Goal: Task Accomplishment & Management: Complete application form

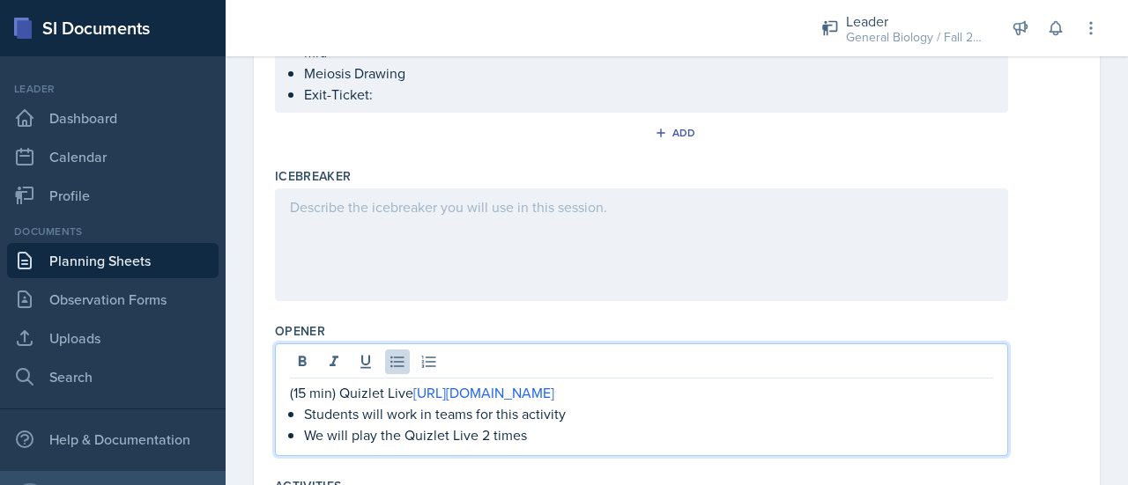
scroll to position [113, 0]
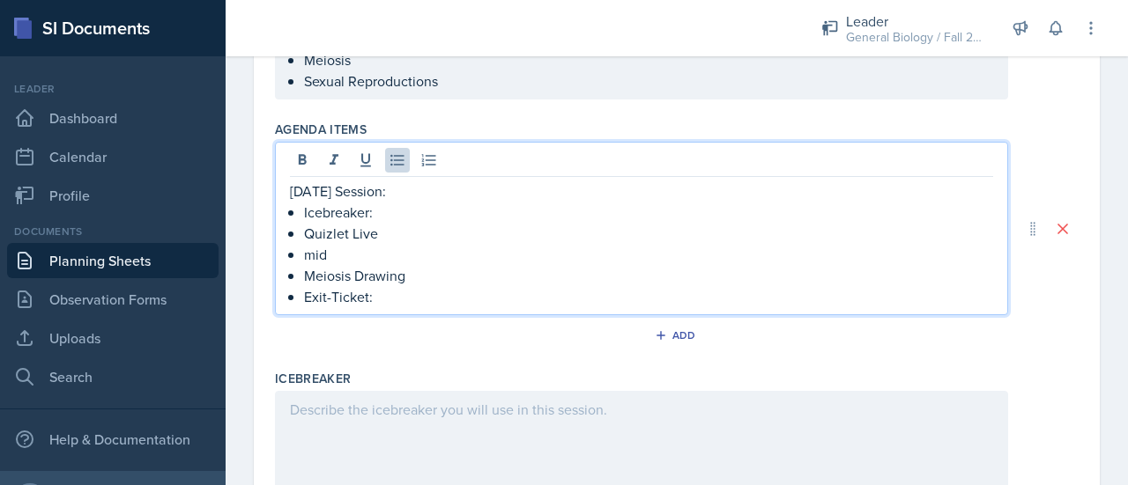
click at [344, 244] on p "mid" at bounding box center [648, 254] width 689 height 21
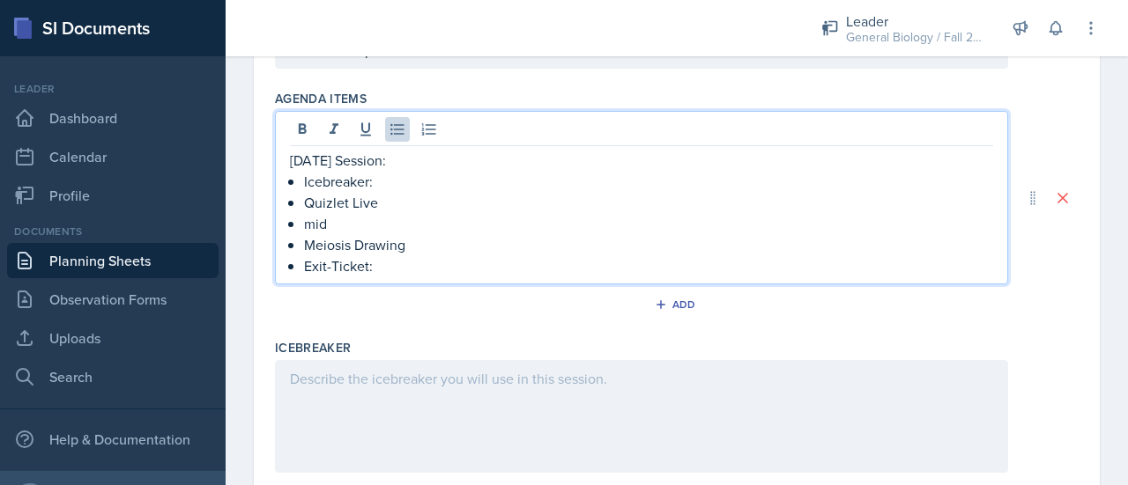
click at [400, 184] on p "Icebreaker:" at bounding box center [648, 181] width 689 height 21
click at [389, 268] on p "Exit-Ticket:" at bounding box center [648, 265] width 689 height 21
click at [392, 185] on p "Icebreaker:" at bounding box center [648, 181] width 689 height 21
click at [334, 230] on p "mid" at bounding box center [648, 223] width 689 height 21
click at [474, 269] on p "Exit-Ticket: Questions" at bounding box center [648, 265] width 689 height 21
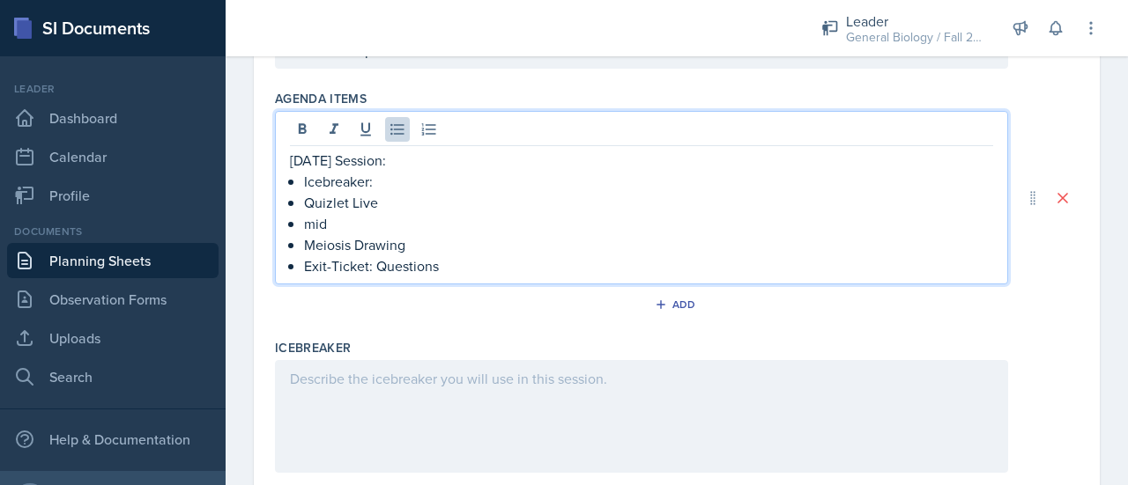
click at [346, 221] on p "mid" at bounding box center [648, 223] width 689 height 21
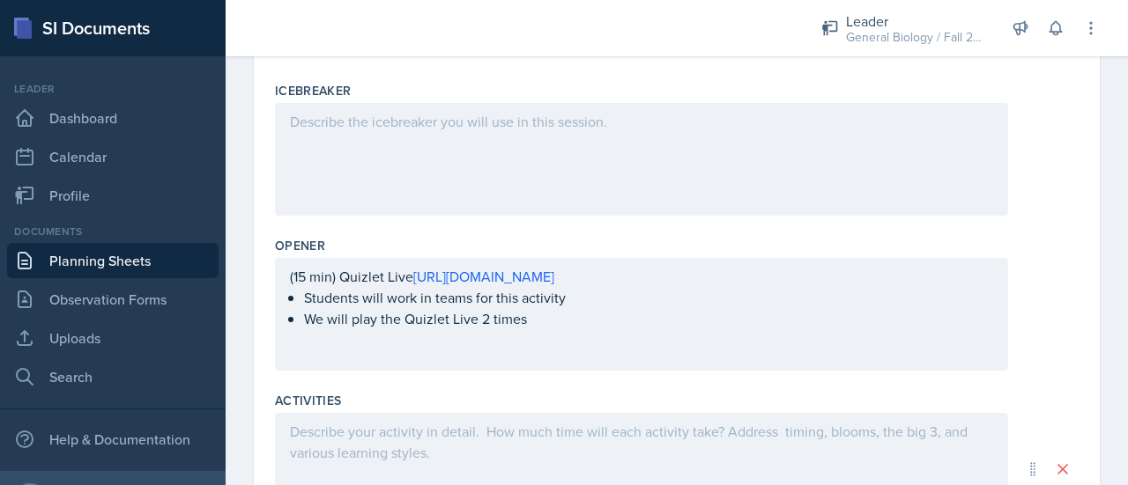
scroll to position [506, 0]
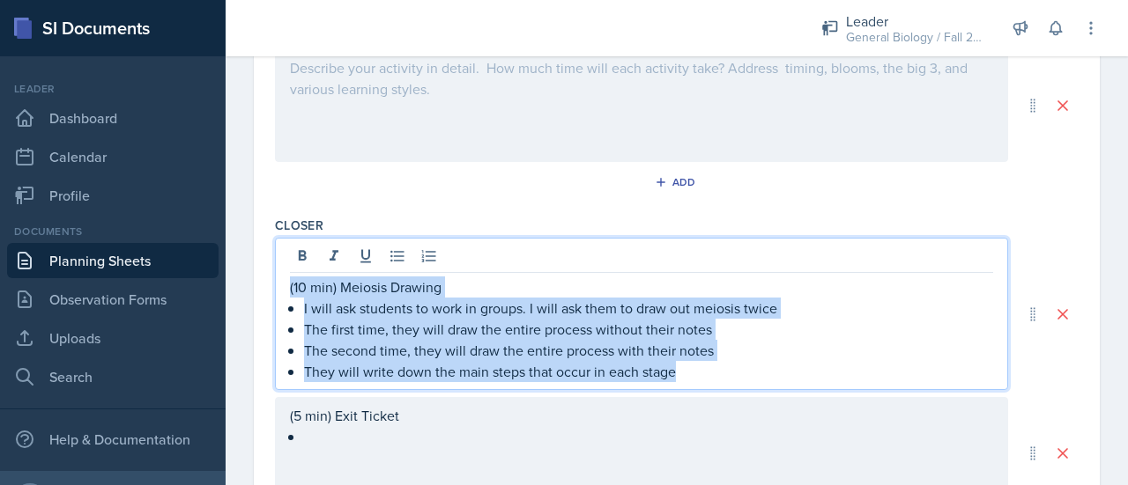
drag, startPoint x: 689, startPoint y: 374, endPoint x: 249, endPoint y: 264, distance: 453.1
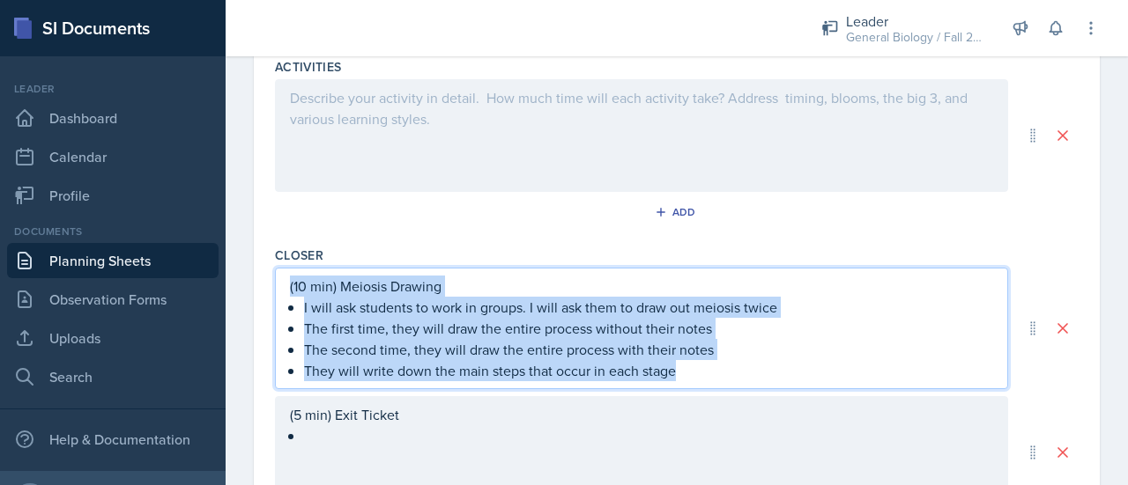
copy div "(10 min) Meiosis Drawing I will ask students to work in groups. I will ask them…"
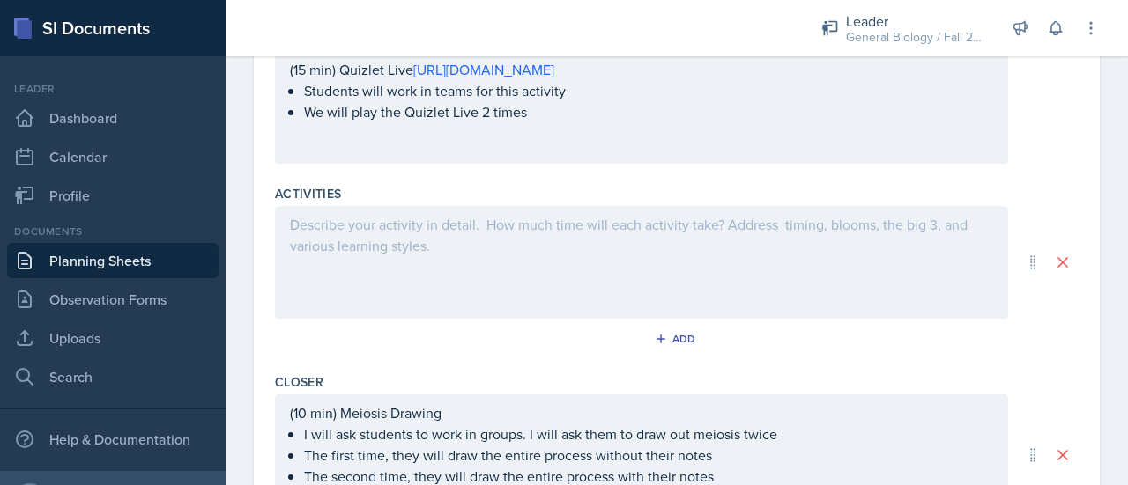
click at [352, 244] on div at bounding box center [641, 262] width 733 height 113
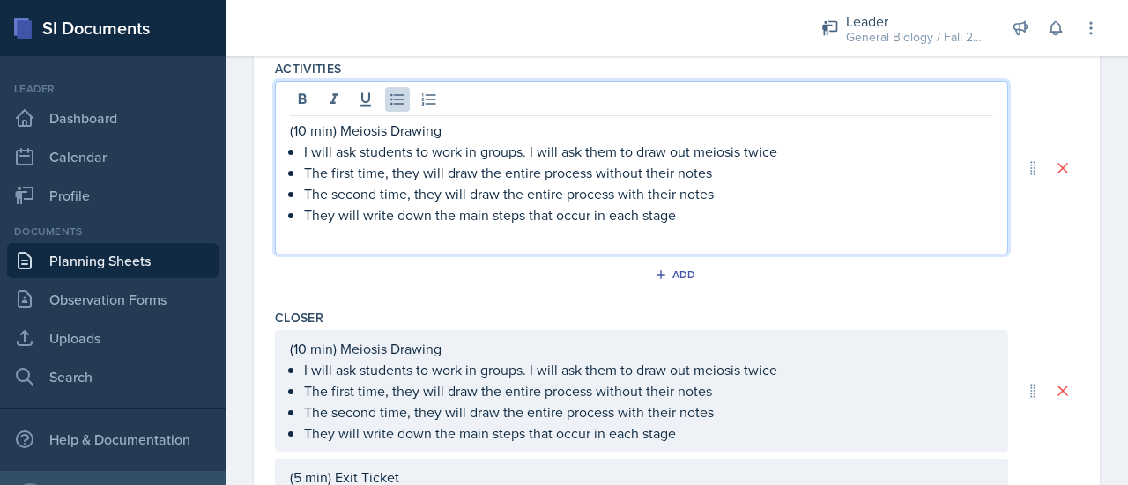
scroll to position [861, 0]
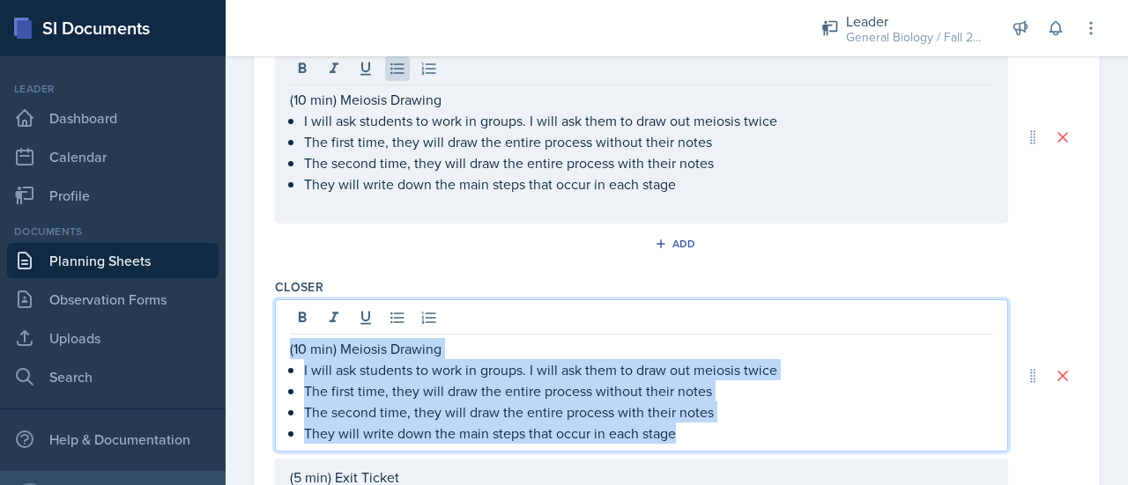
drag, startPoint x: 692, startPoint y: 436, endPoint x: 254, endPoint y: 343, distance: 448.5
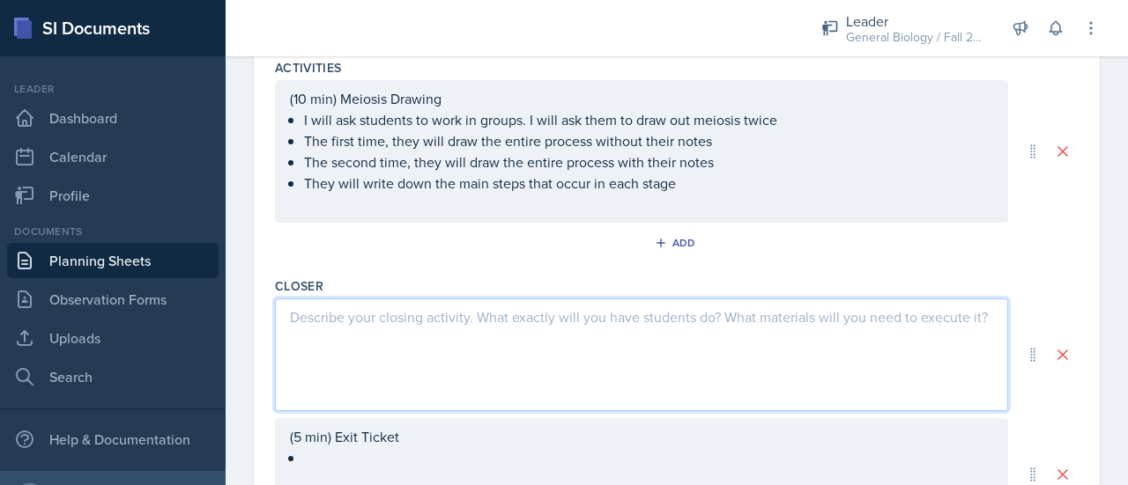
scroll to position [976, 0]
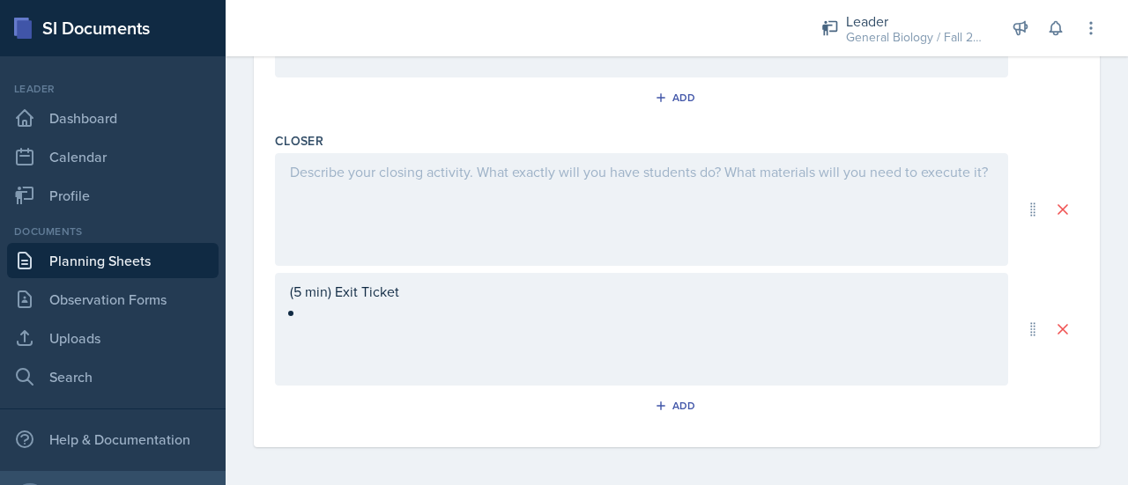
click at [329, 110] on div "Add" at bounding box center [676, 101] width 803 height 33
click at [322, 163] on div at bounding box center [641, 209] width 733 height 113
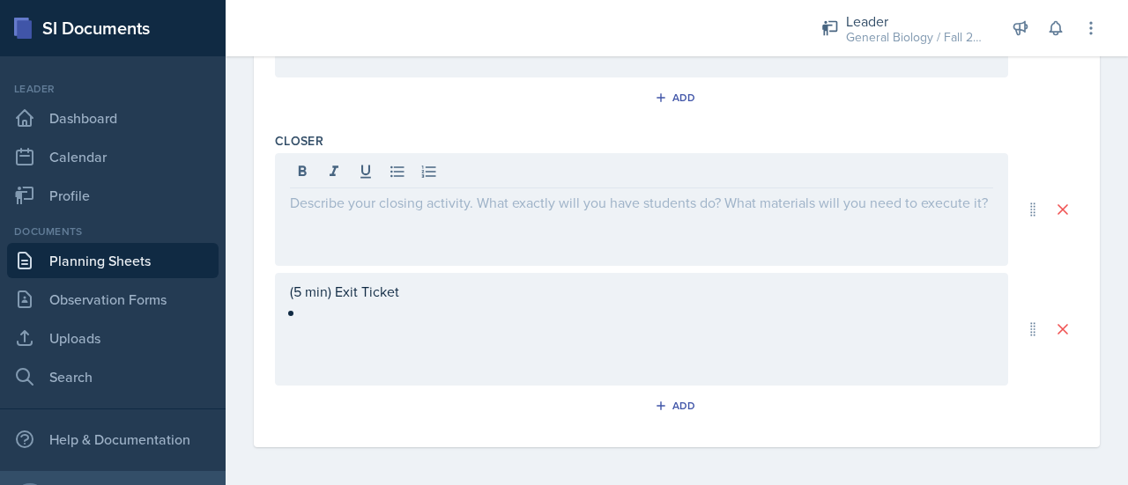
click at [321, 214] on div at bounding box center [641, 209] width 733 height 113
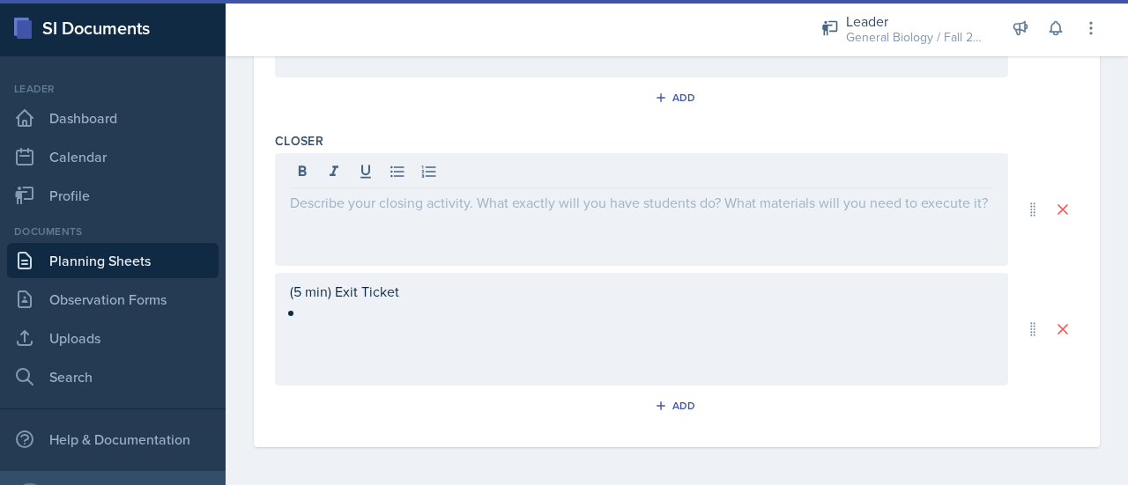
click at [500, 249] on div at bounding box center [641, 209] width 733 height 113
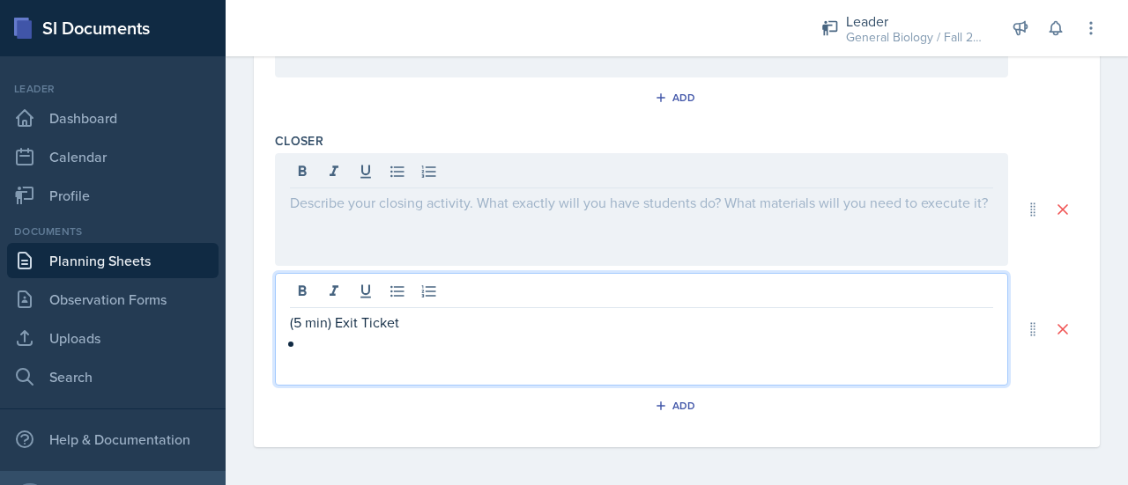
drag, startPoint x: 990, startPoint y: 266, endPoint x: 684, endPoint y: 330, distance: 313.2
click at [684, 330] on div "(5 min) Exit Ticket" at bounding box center [676, 269] width 803 height 233
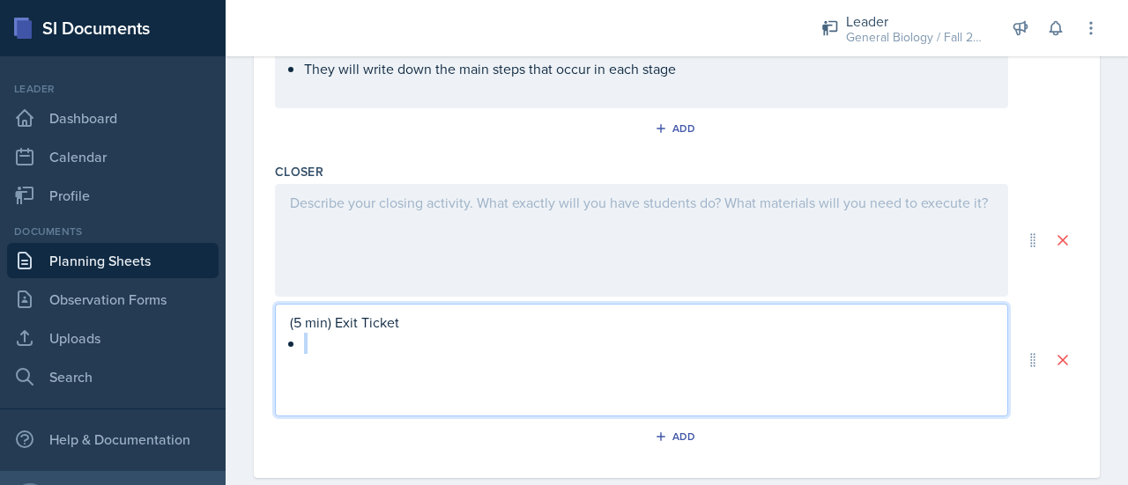
click at [364, 343] on p at bounding box center [648, 343] width 689 height 21
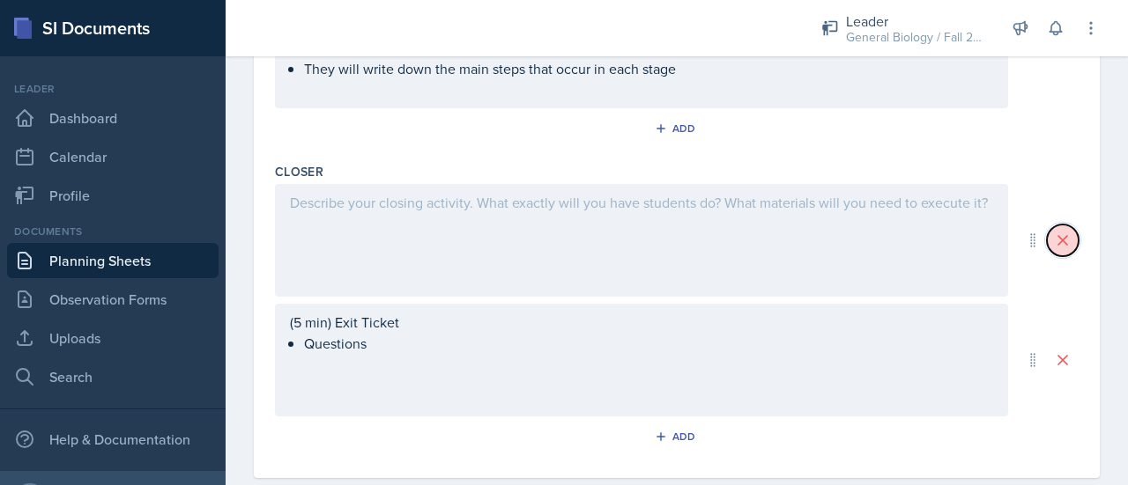
click at [1054, 239] on icon at bounding box center [1063, 241] width 18 height 18
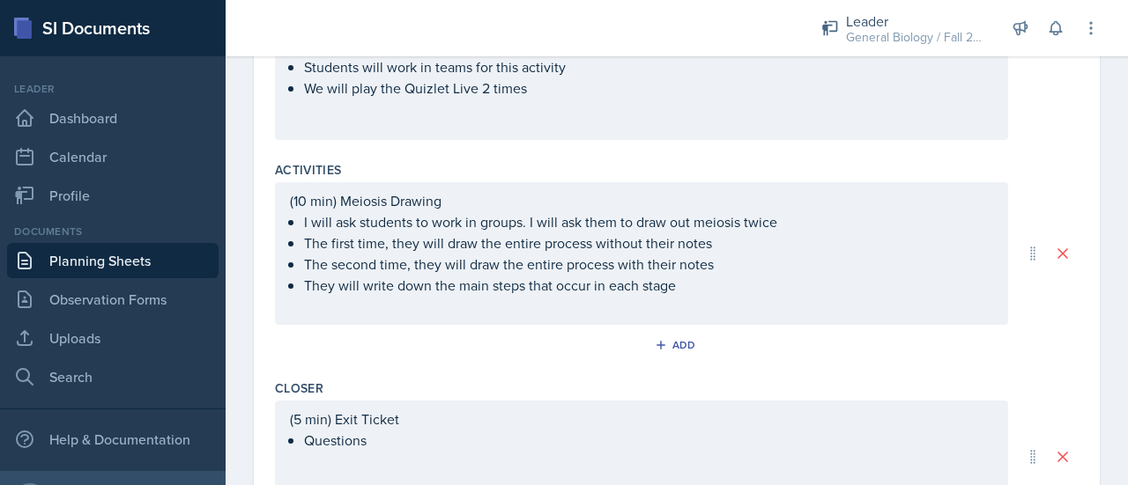
scroll to position [856, 0]
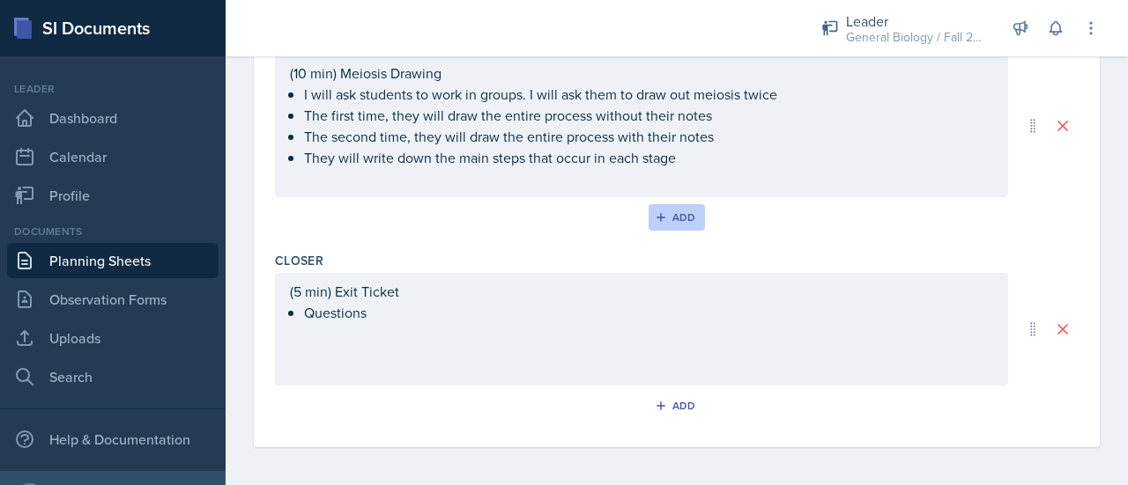
click at [663, 221] on button "Add" at bounding box center [676, 217] width 57 height 26
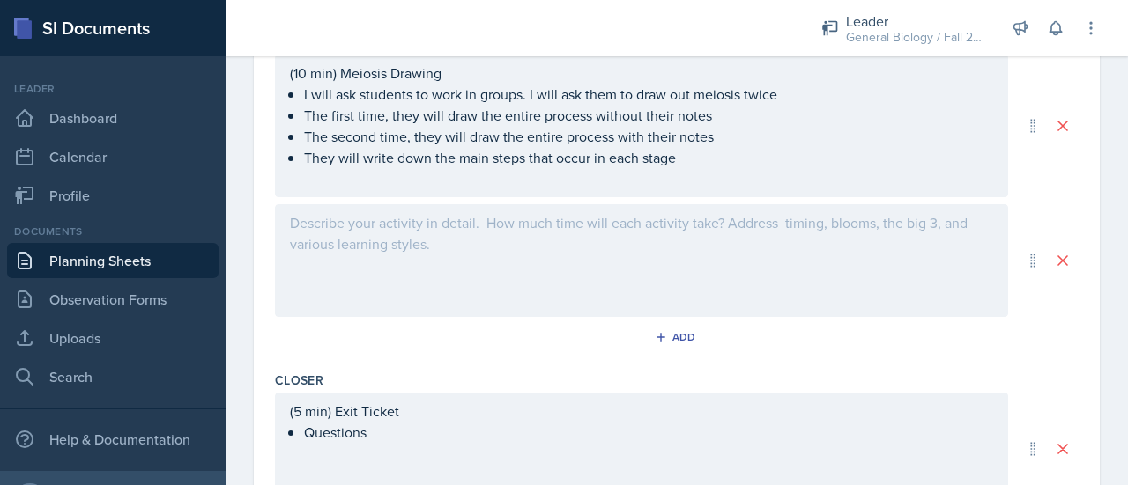
click at [513, 248] on div at bounding box center [641, 260] width 733 height 113
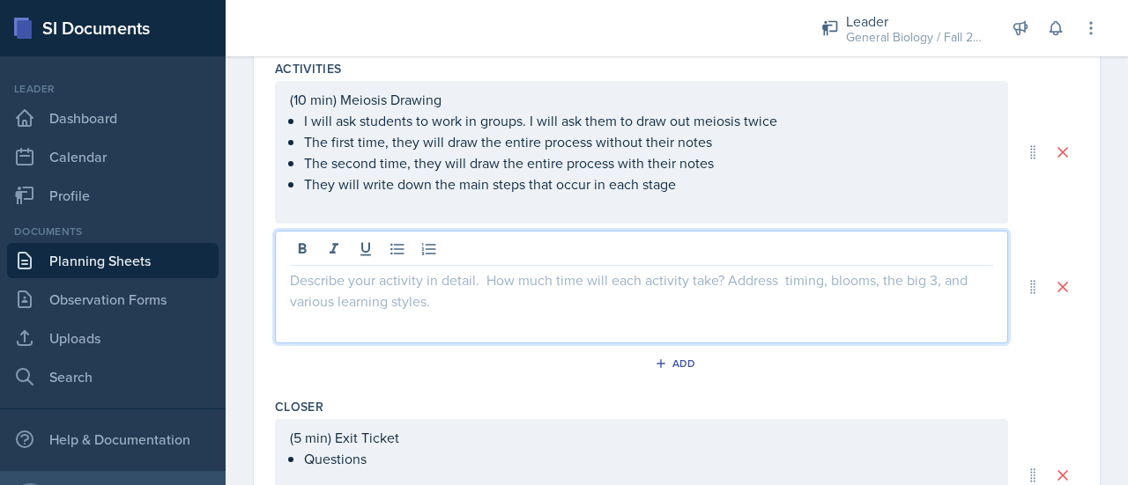
scroll to position [828, 0]
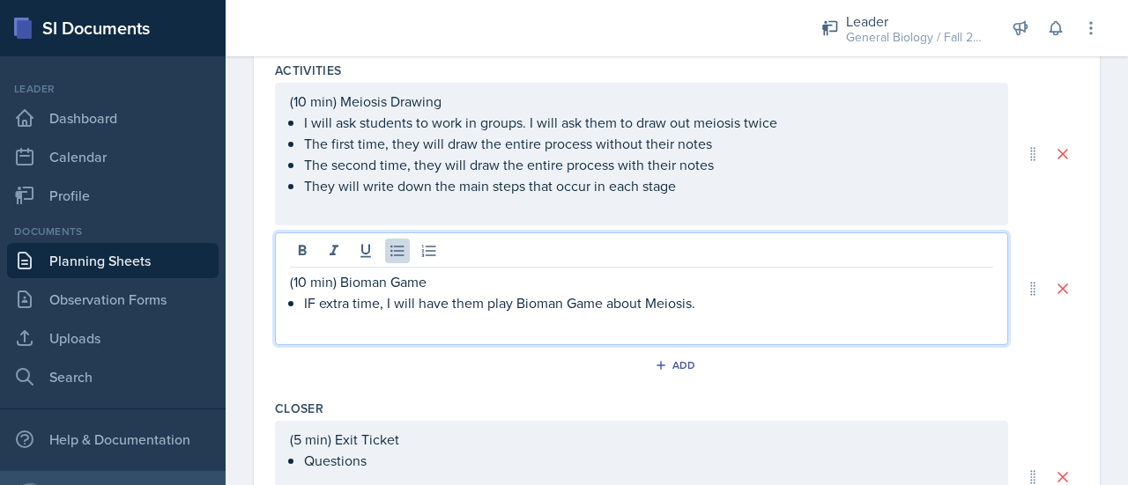
click at [527, 279] on p "(10 min) Bioman Game" at bounding box center [641, 281] width 703 height 21
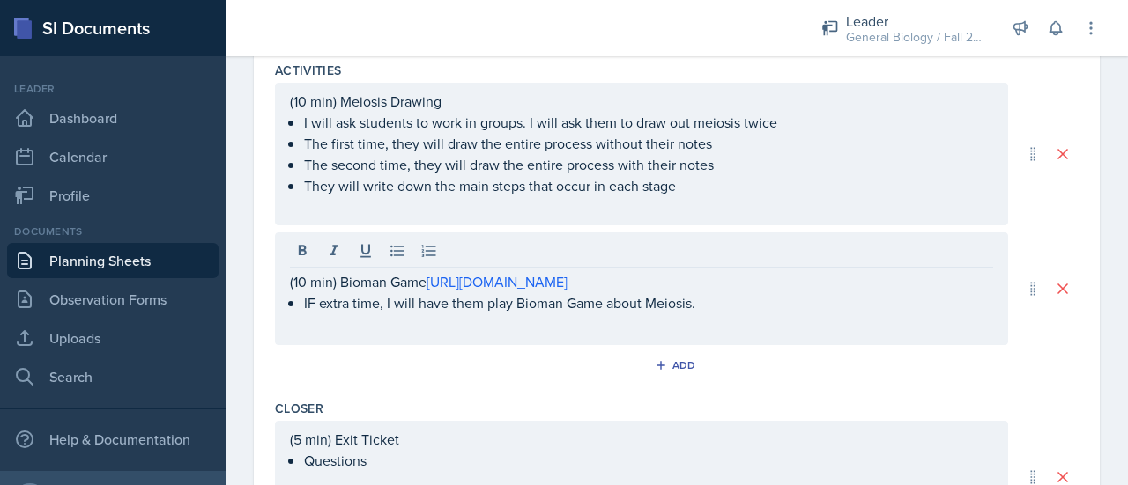
click at [1009, 400] on div "Closer" at bounding box center [676, 409] width 803 height 18
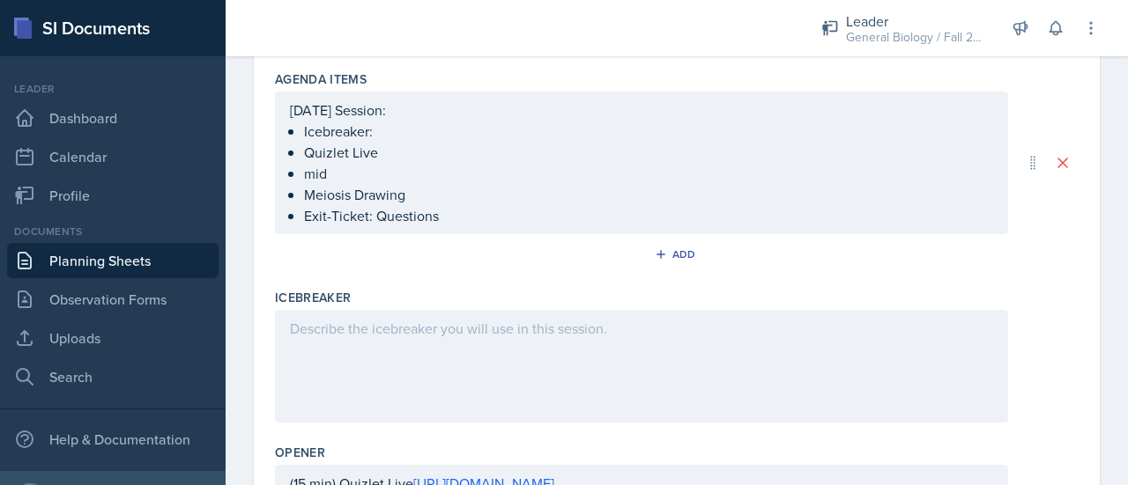
click at [460, 366] on div at bounding box center [641, 366] width 733 height 113
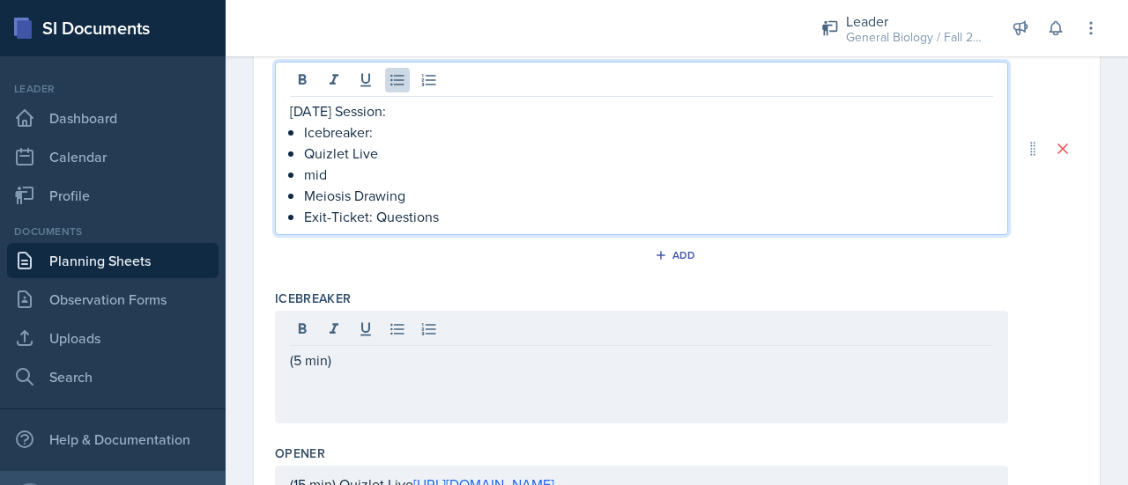
scroll to position [351, 0]
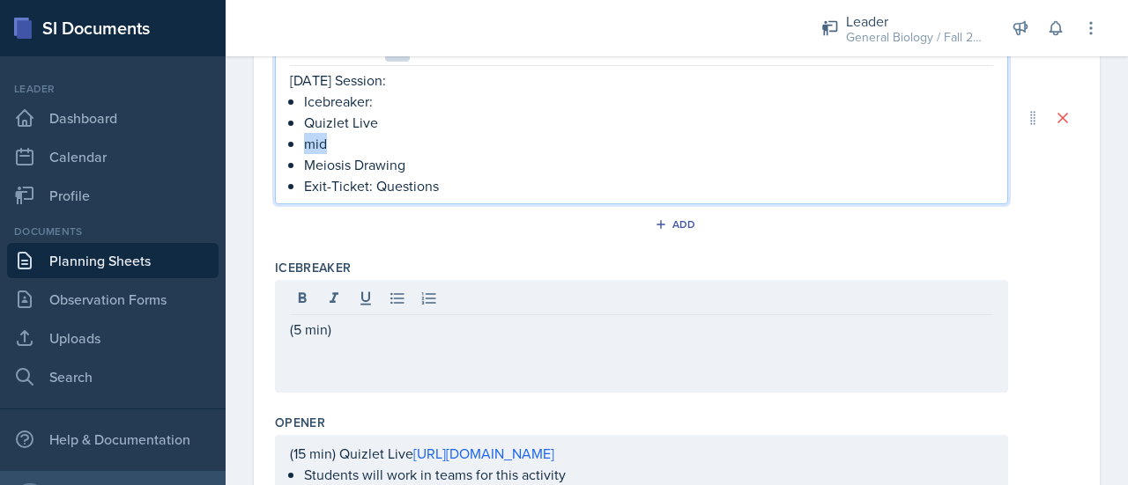
drag, startPoint x: 337, startPoint y: 149, endPoint x: 298, endPoint y: 149, distance: 39.6
click at [298, 149] on div "10/14/25 Session: Icebreaker: Quizlet Live mid Meiosis Drawing Exit-Ticket: Que…" at bounding box center [641, 133] width 703 height 127
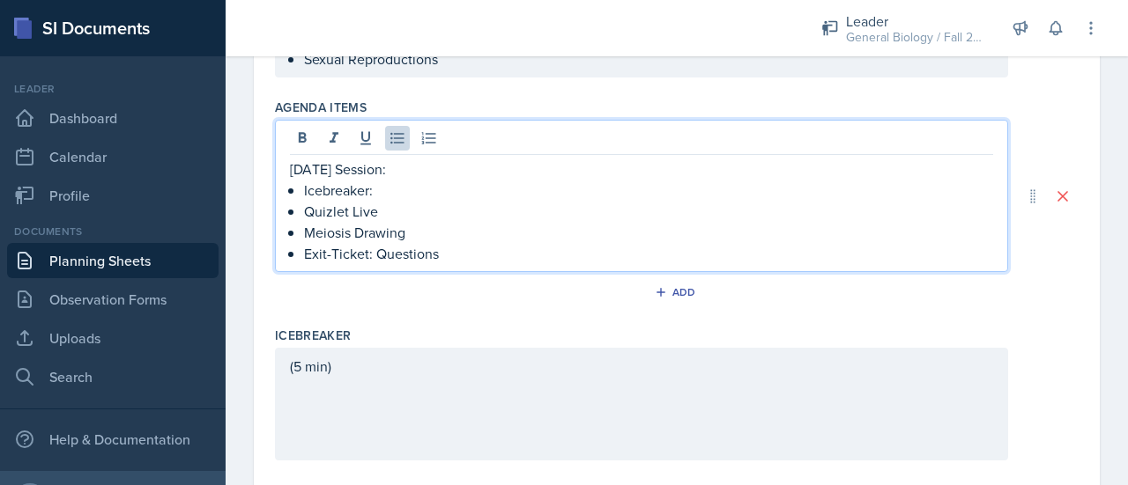
scroll to position [229, 0]
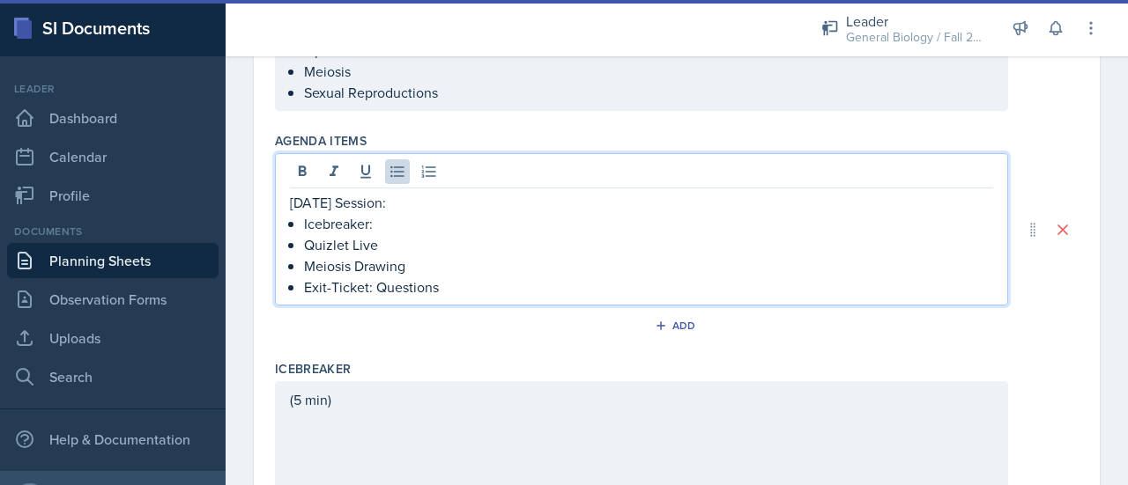
click at [374, 219] on p "Icebreaker:" at bounding box center [648, 223] width 689 height 21
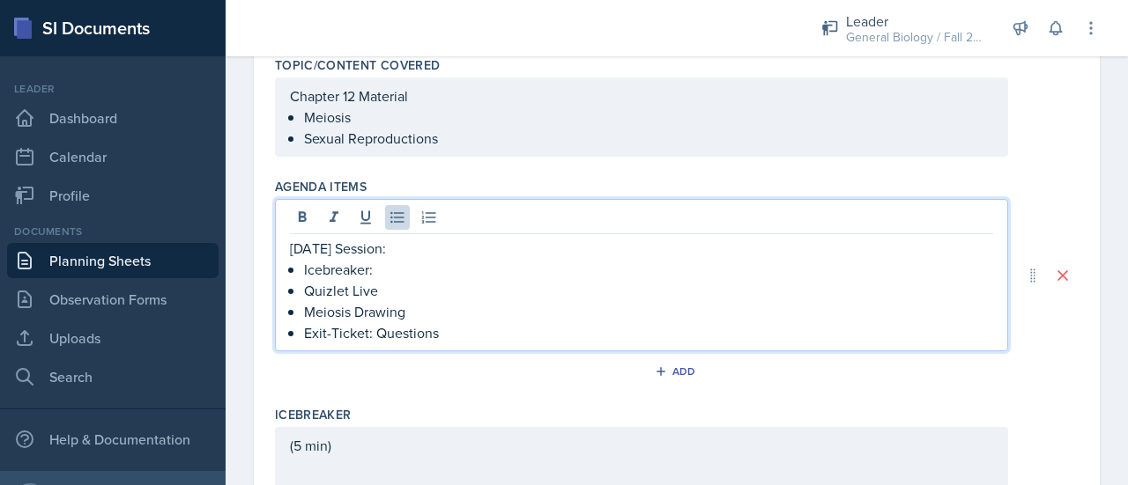
scroll to position [182, 0]
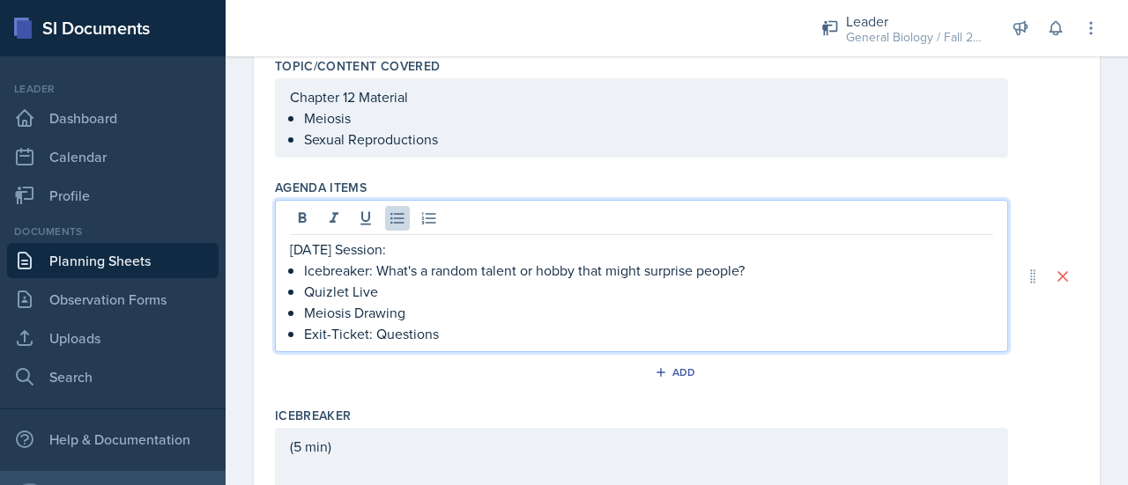
click at [431, 313] on p "Meiosis Drawing" at bounding box center [648, 312] width 689 height 21
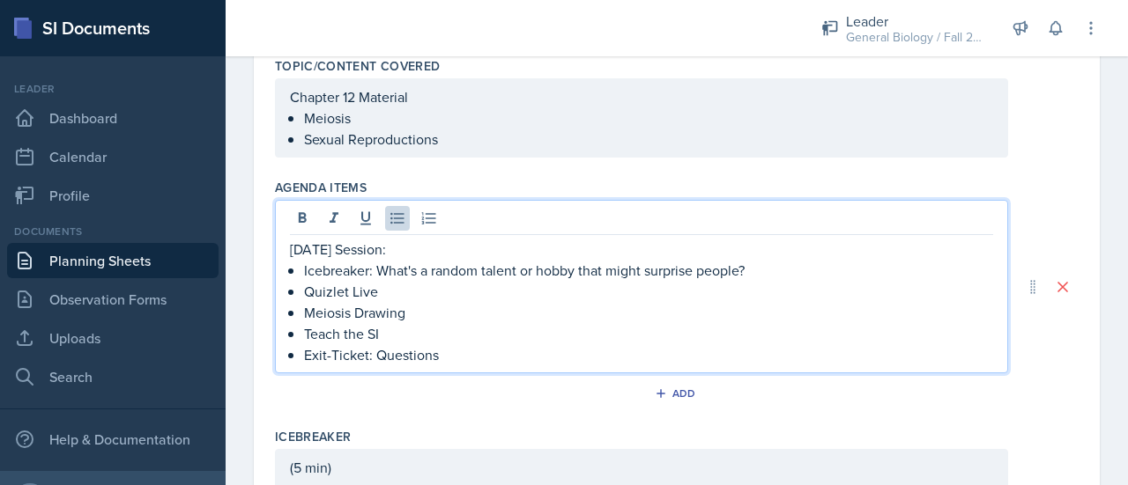
click at [459, 350] on p "Exit-Ticket: Questions" at bounding box center [648, 354] width 689 height 21
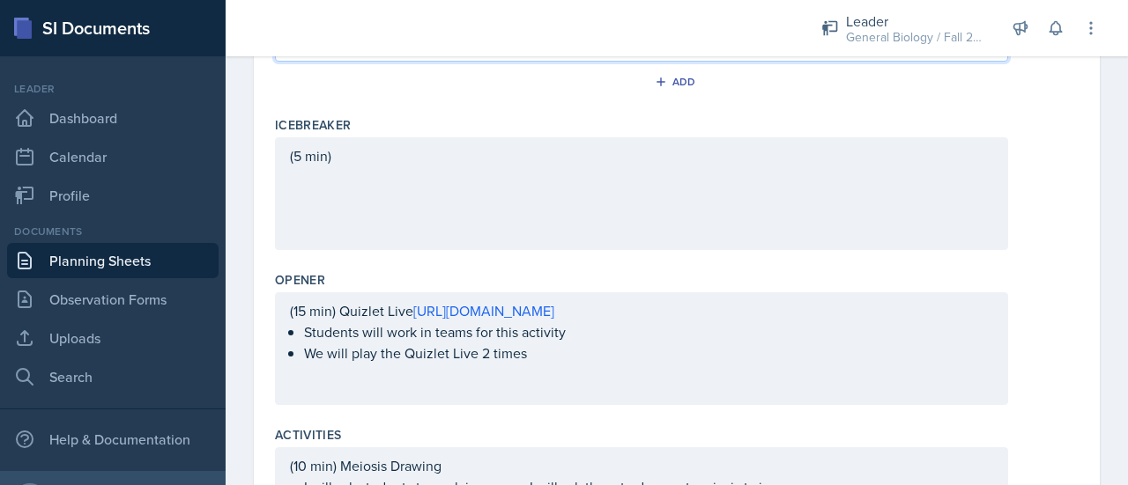
click at [396, 156] on p "(5 min)" at bounding box center [641, 155] width 703 height 21
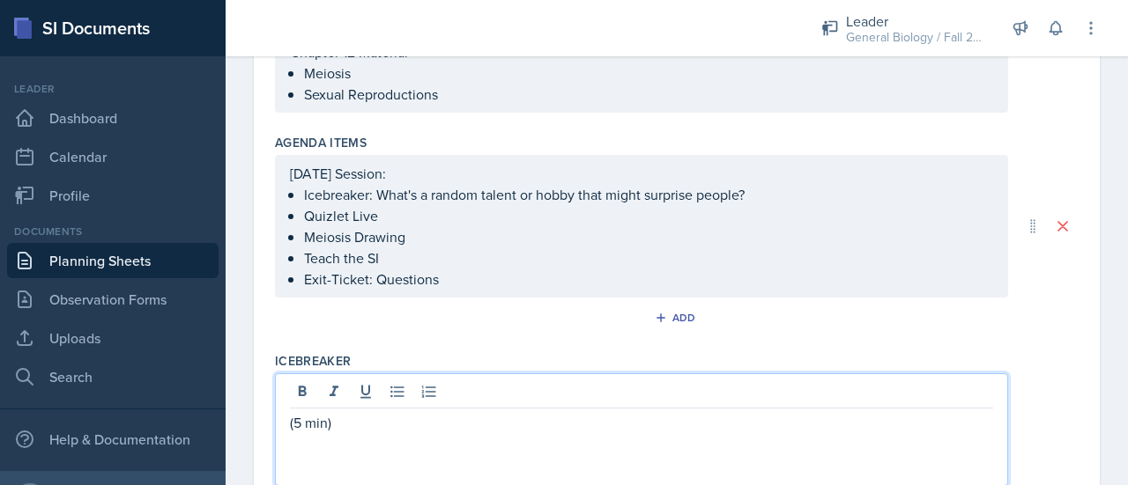
scroll to position [257, 0]
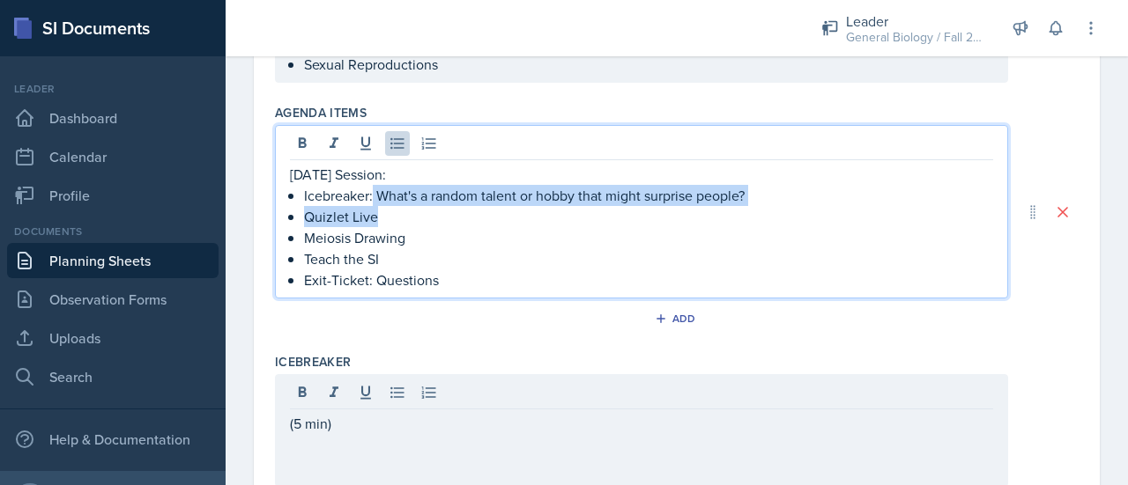
drag, startPoint x: 765, startPoint y: 205, endPoint x: 373, endPoint y: 192, distance: 391.3
click at [373, 192] on ul "Icebreaker: What's a random talent or hobby that might surprise people? Quizlet…" at bounding box center [648, 238] width 689 height 106
click at [373, 192] on p "Icebreaker: What's a random talent or hobby that might surprise people?" at bounding box center [648, 195] width 689 height 21
drag, startPoint x: 379, startPoint y: 196, endPoint x: 747, endPoint y: 186, distance: 368.3
click at [747, 186] on p "Icebreaker: What's a random talent or hobby that might surprise people?" at bounding box center [648, 195] width 689 height 21
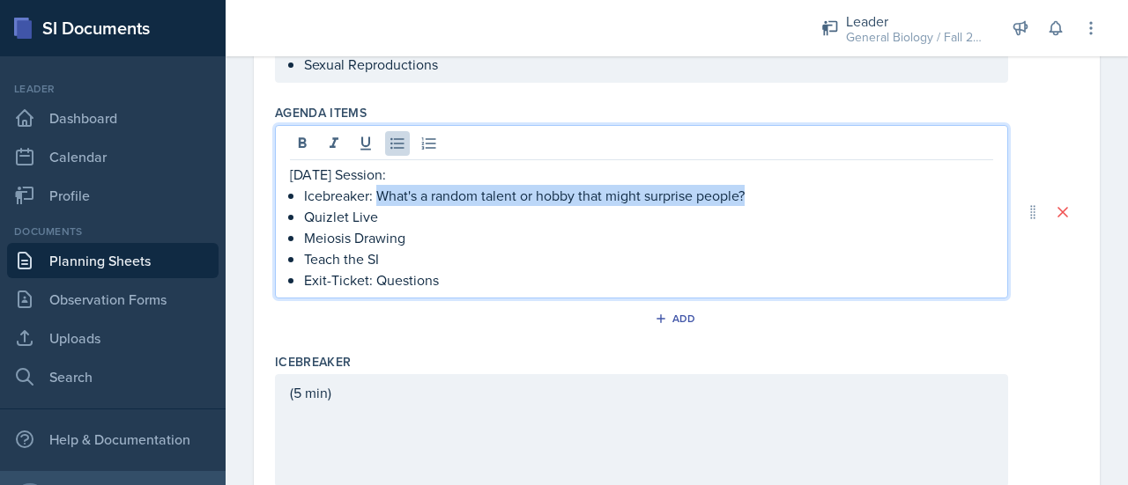
copy p "What's a random talent or hobby that might surprise people?"
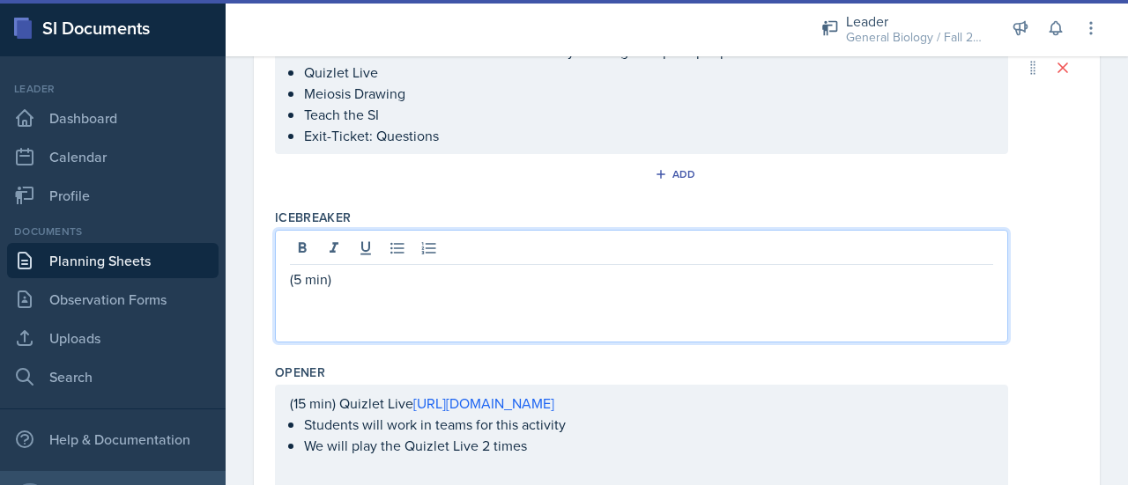
click at [504, 255] on div "(5 min)" at bounding box center [641, 286] width 733 height 113
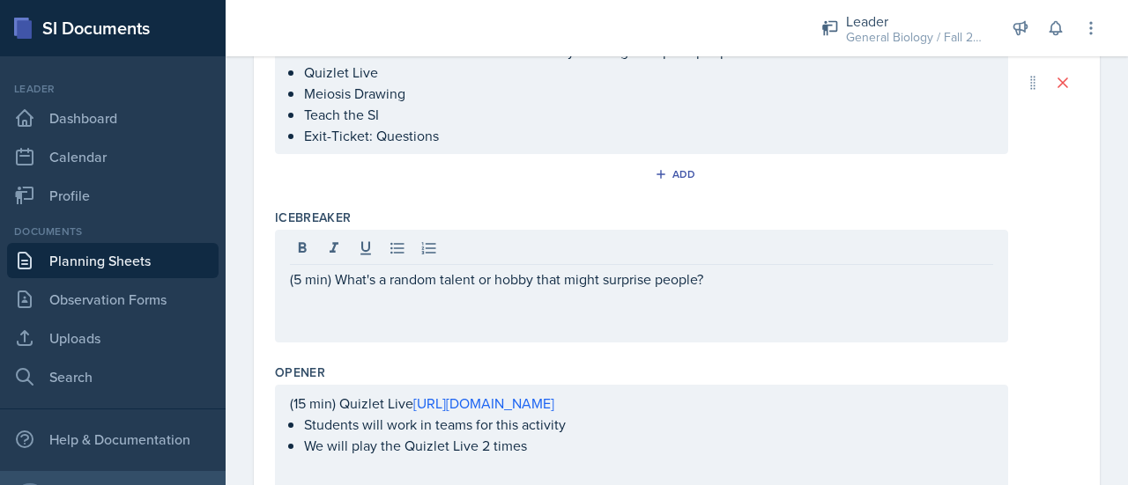
click at [468, 311] on div "(5 min) What's a random talent or hobby that might surprise people?" at bounding box center [641, 286] width 733 height 113
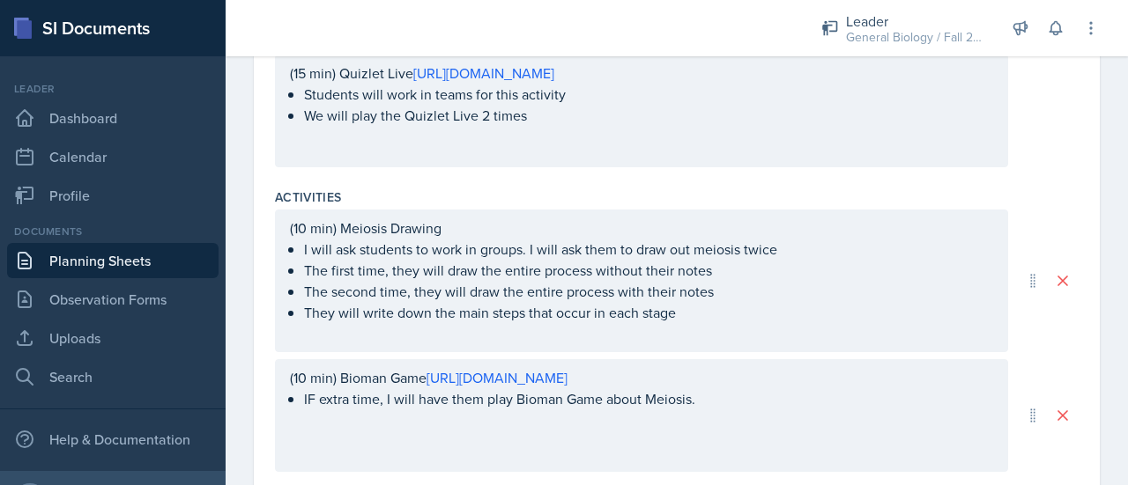
scroll to position [805, 0]
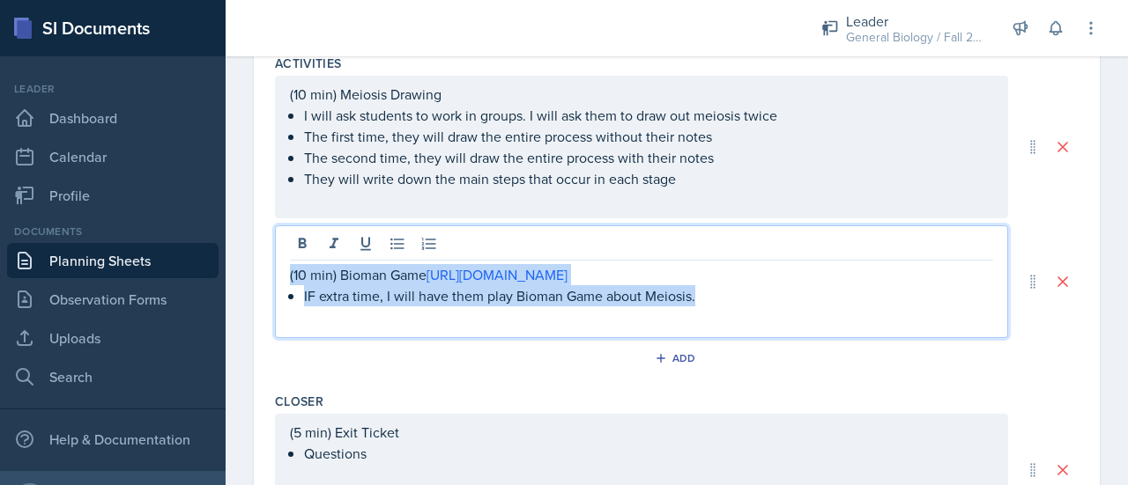
drag, startPoint x: 680, startPoint y: 319, endPoint x: 243, endPoint y: 270, distance: 439.6
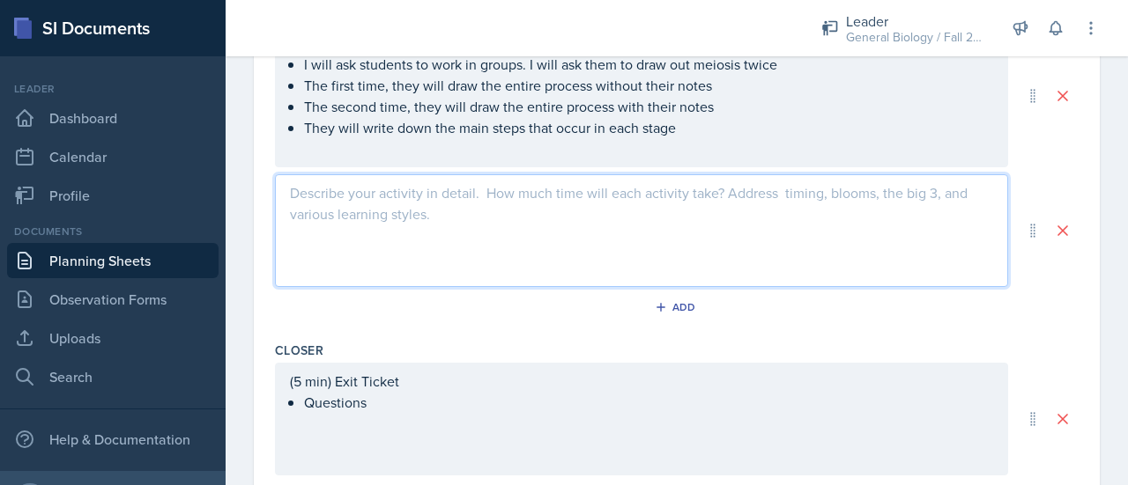
scroll to position [886, 0]
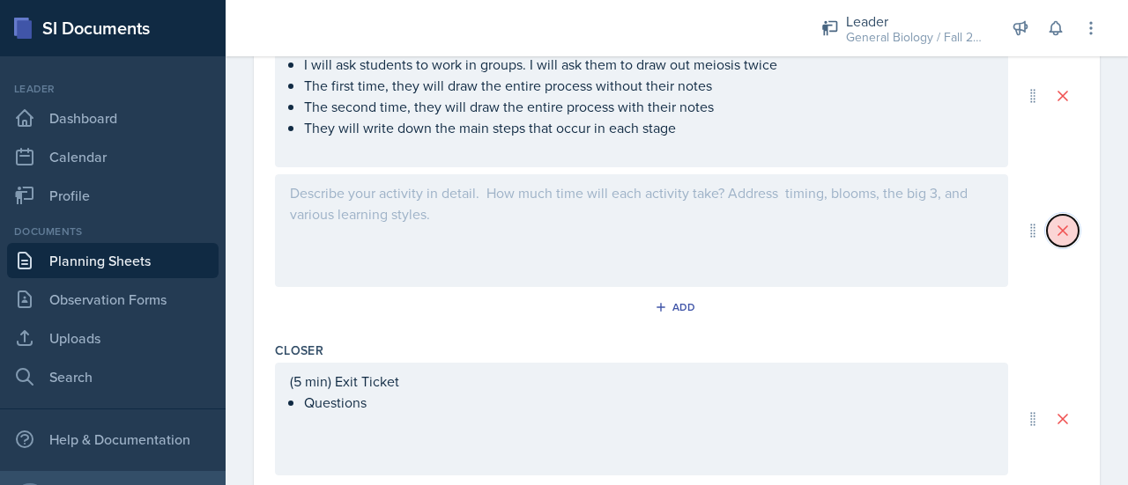
click at [1058, 230] on icon at bounding box center [1062, 230] width 9 height 9
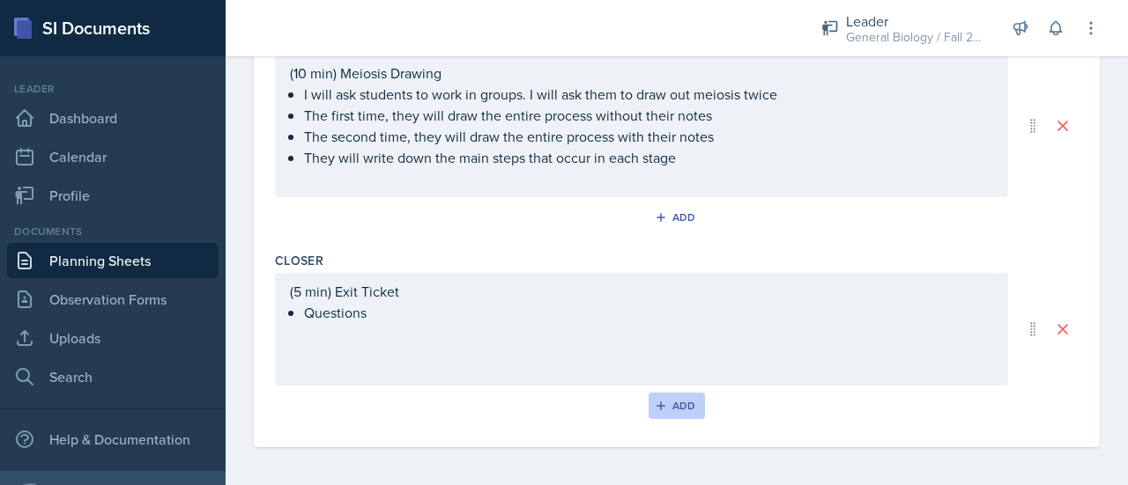
click at [679, 399] on div "Add" at bounding box center [677, 406] width 38 height 14
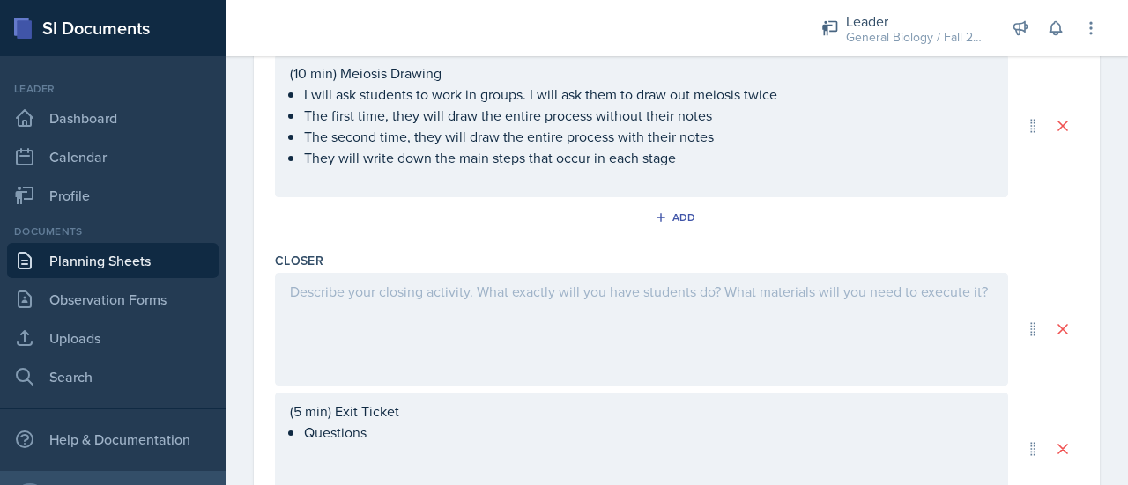
click at [576, 314] on div at bounding box center [641, 329] width 733 height 113
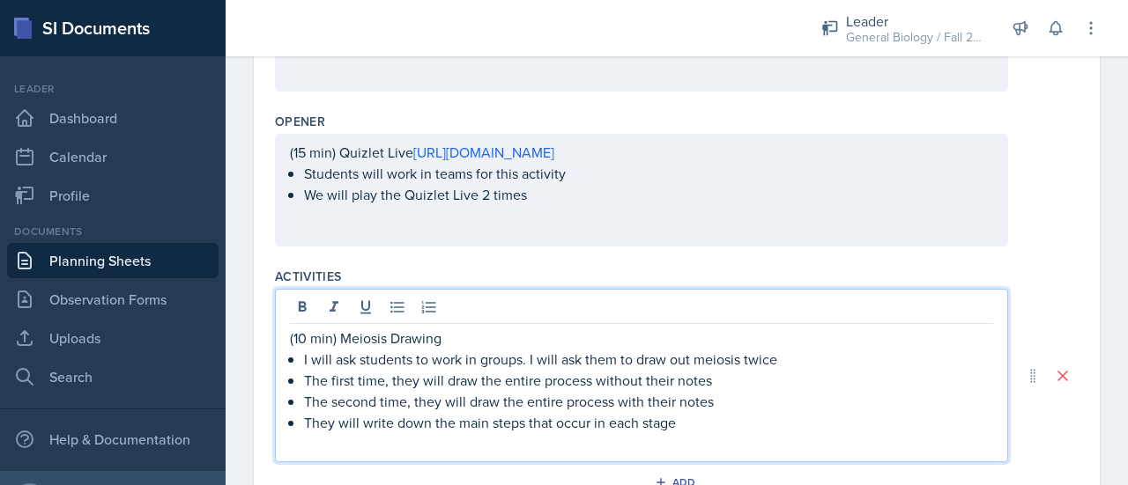
scroll to position [652, 0]
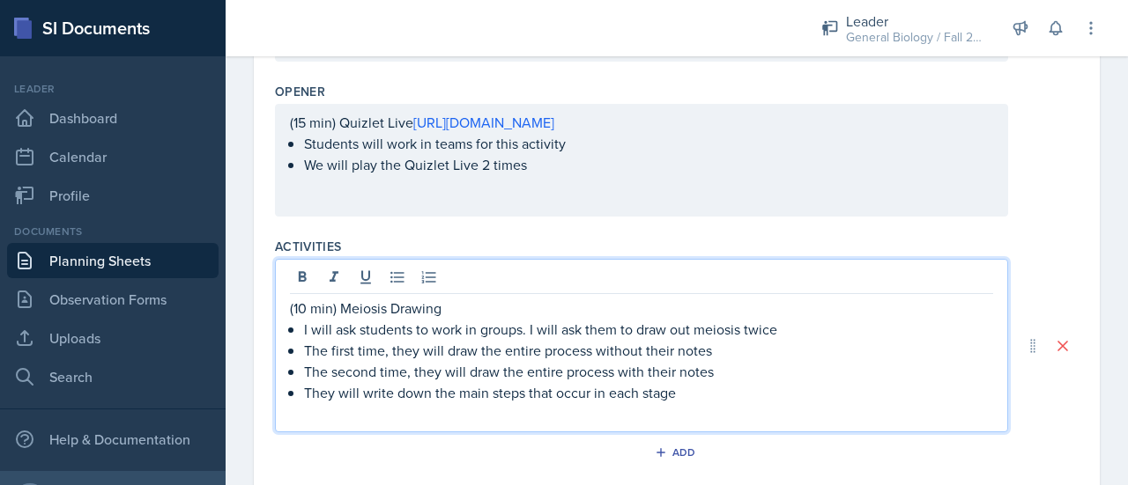
click at [308, 312] on p "(10 min) Meiosis Drawing" at bounding box center [641, 308] width 703 height 21
click at [303, 306] on p "(10 min) Meiosis Drawing" at bounding box center [641, 308] width 703 height 21
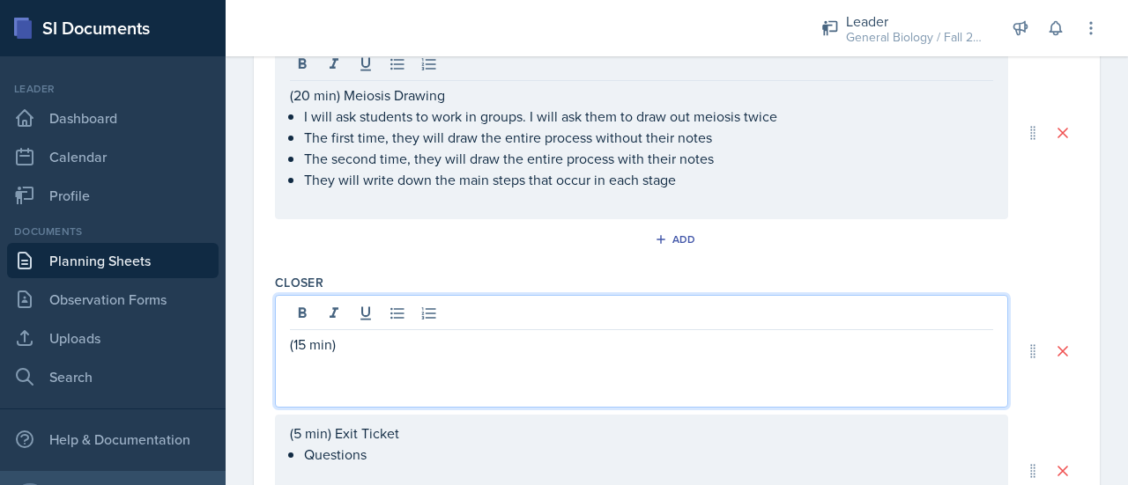
scroll to position [865, 0]
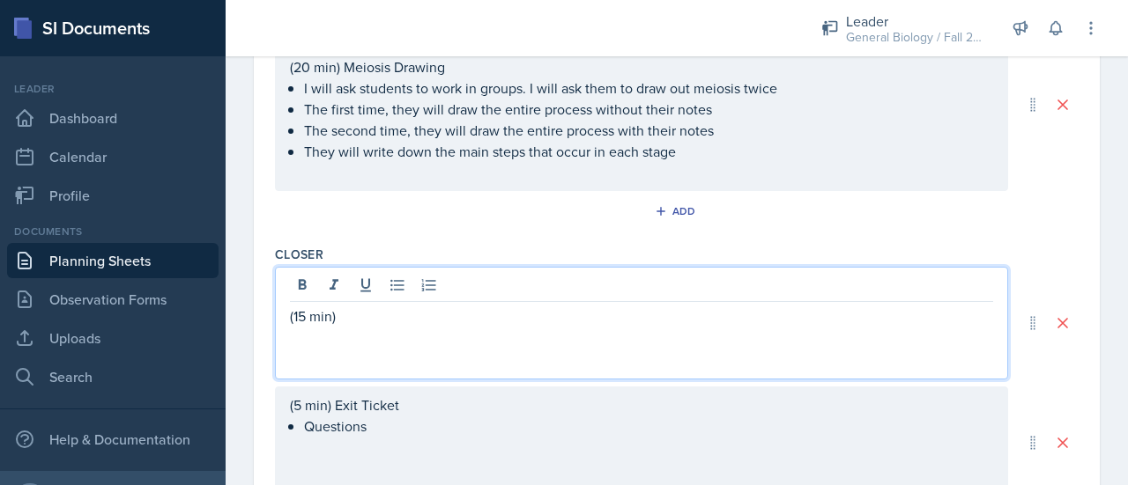
click at [382, 317] on p "(15 min)" at bounding box center [641, 316] width 703 height 21
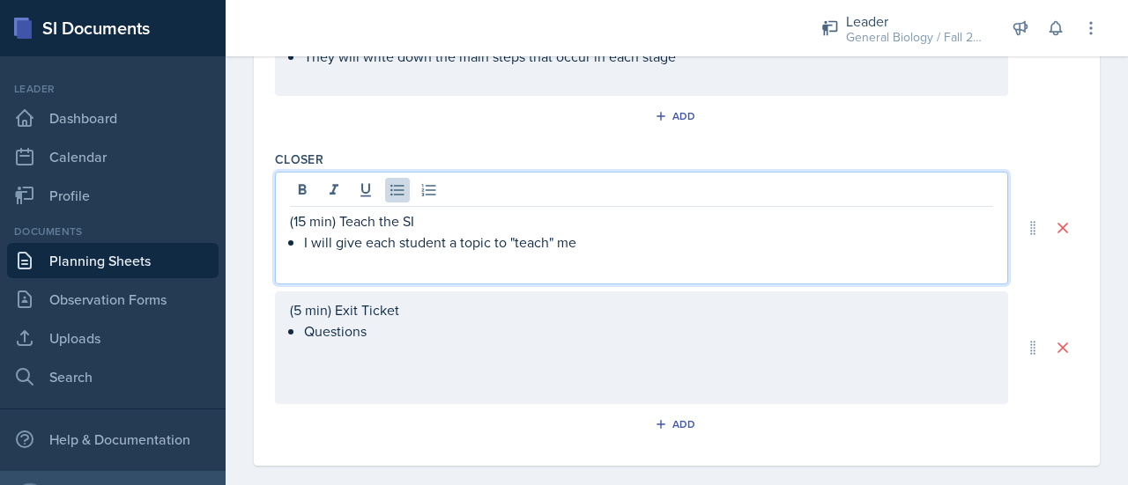
scroll to position [958, 0]
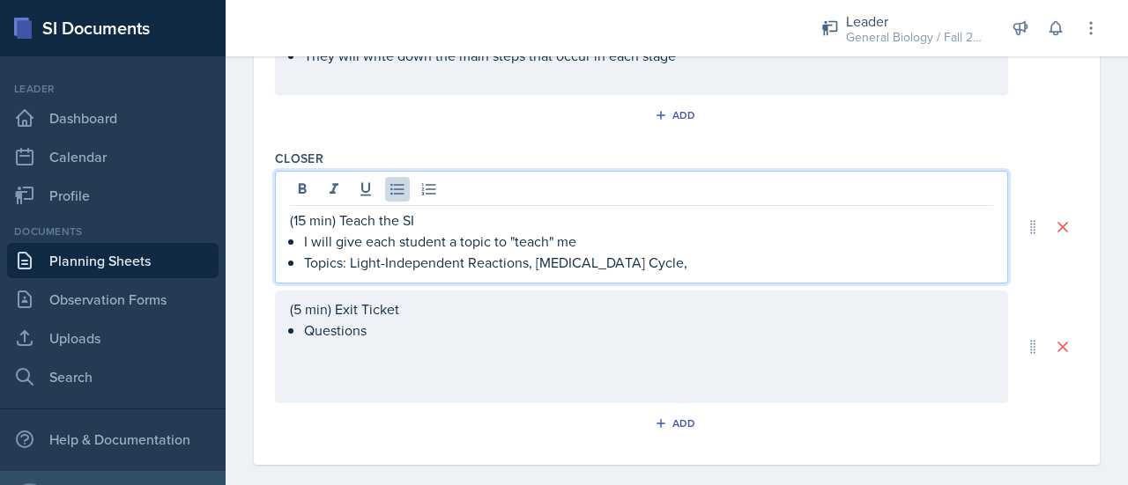
click at [352, 261] on p "Topics: Light-Independent Reactions, Citric Acid Cycle," at bounding box center [648, 262] width 689 height 21
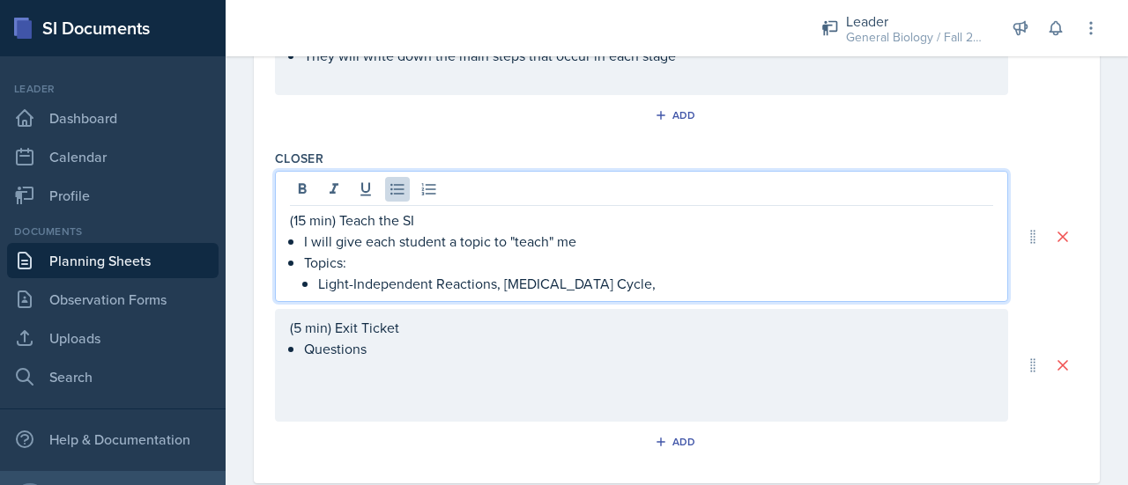
click at [503, 285] on p "Light-Independent Reactions, Citric Acid Cycle," at bounding box center [655, 283] width 675 height 21
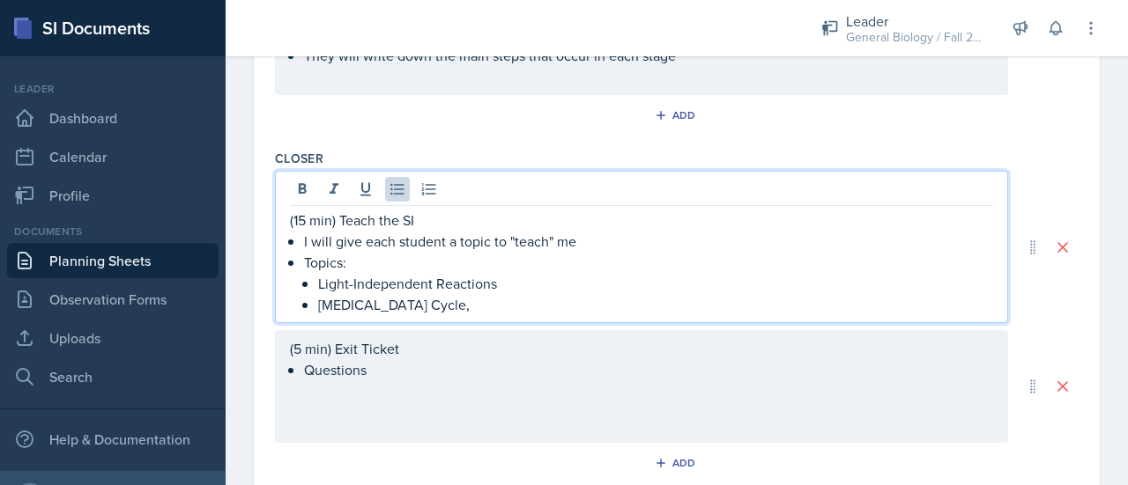
click at [500, 294] on p "Citric Acid Cycle," at bounding box center [655, 304] width 675 height 21
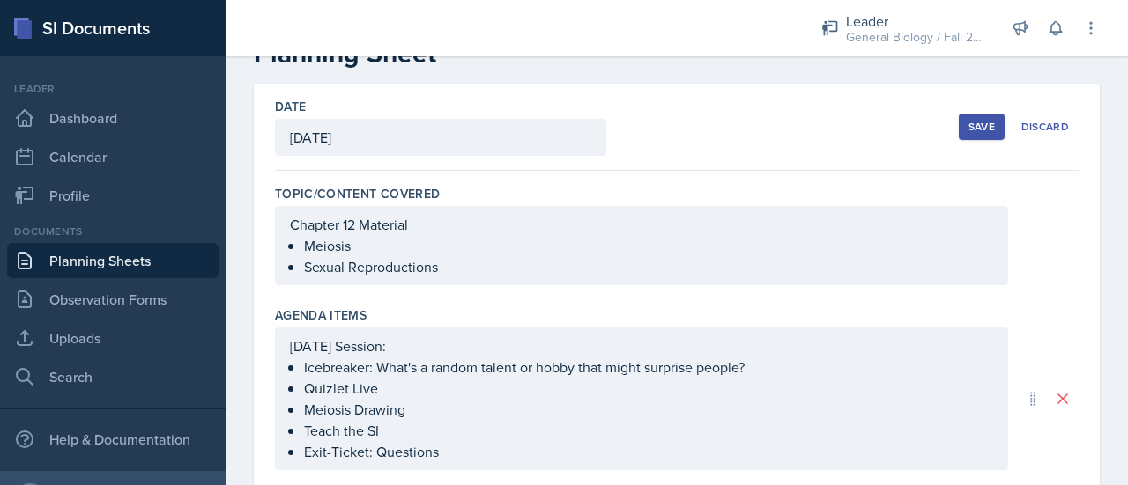
scroll to position [0, 0]
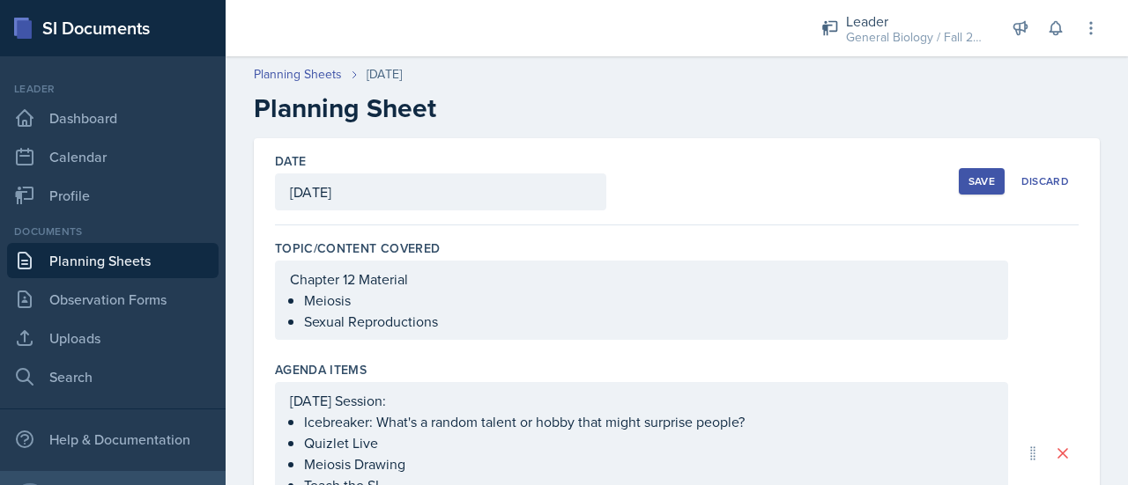
click at [968, 179] on div "Save" at bounding box center [981, 181] width 26 height 14
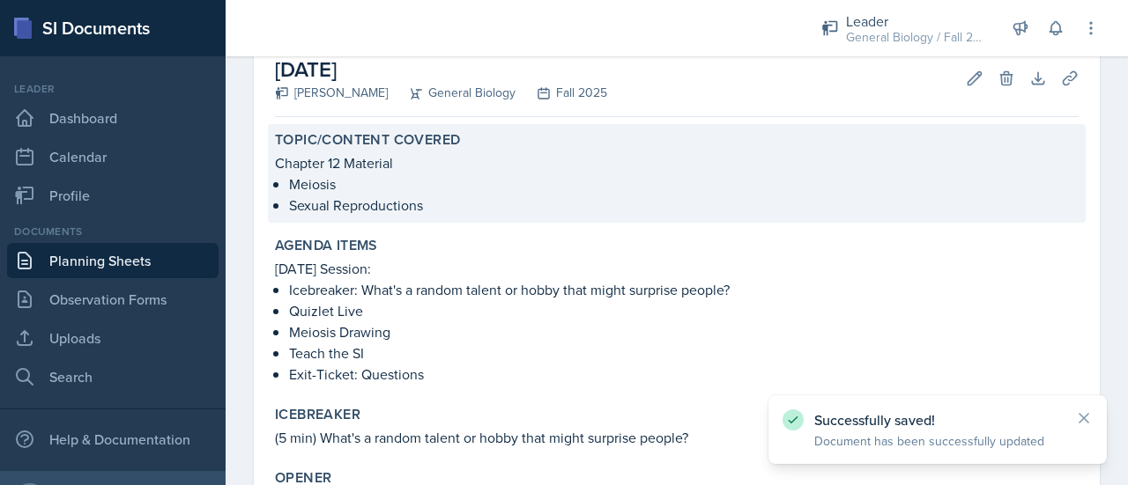
scroll to position [106, 0]
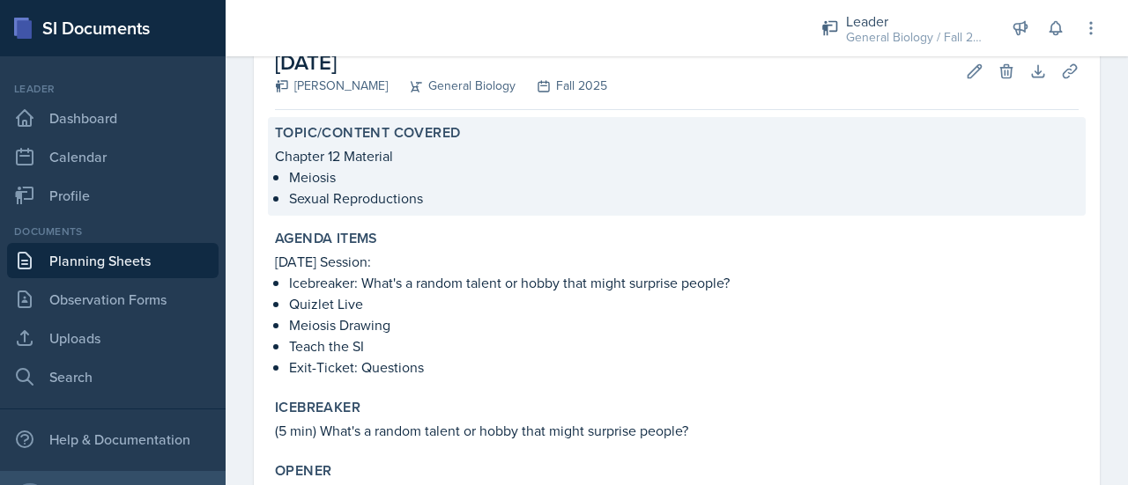
click at [426, 200] on p "Sexual Reproductions" at bounding box center [683, 198] width 789 height 21
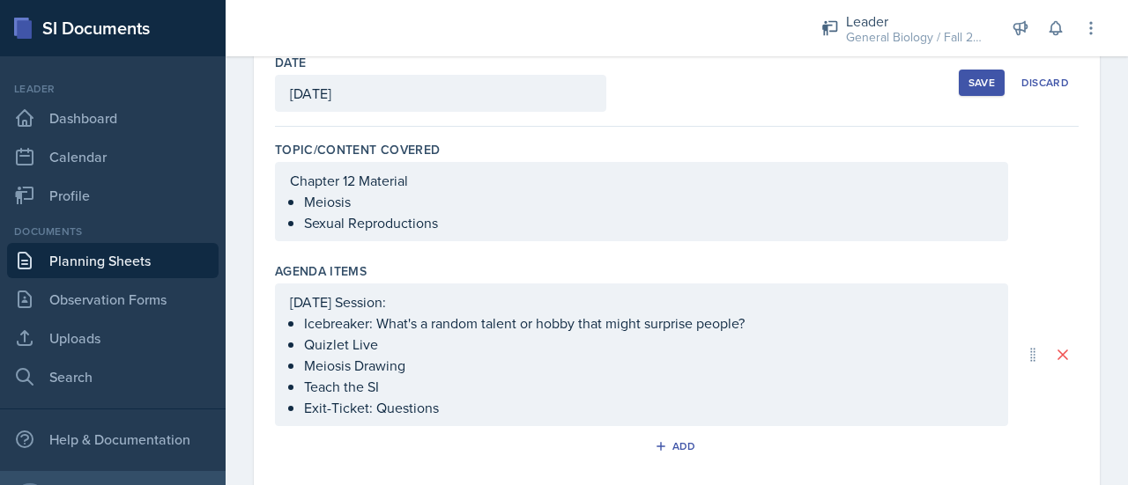
click at [440, 226] on ul "Meiosis Sexual Reproductions" at bounding box center [648, 212] width 689 height 42
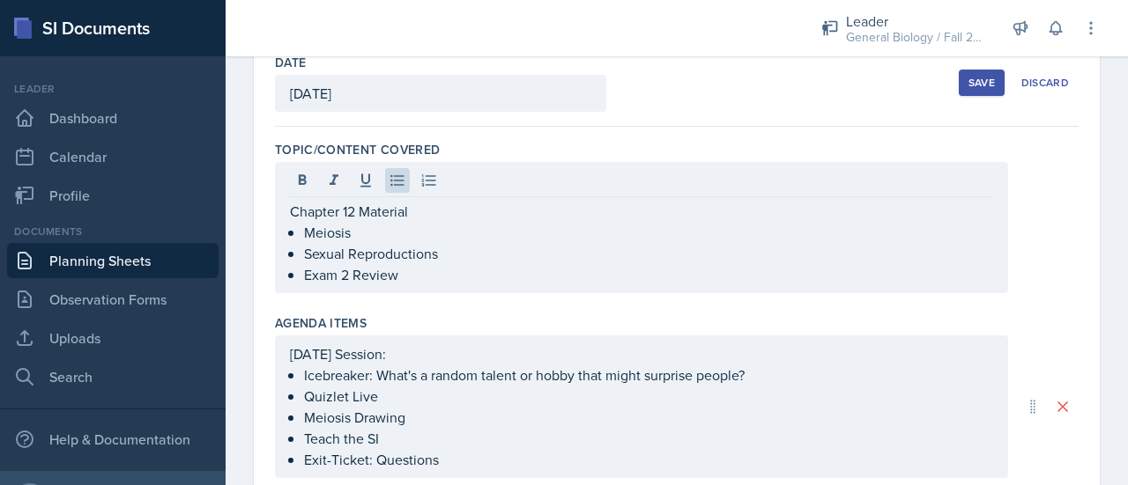
click at [958, 91] on button "Save" at bounding box center [981, 83] width 46 height 26
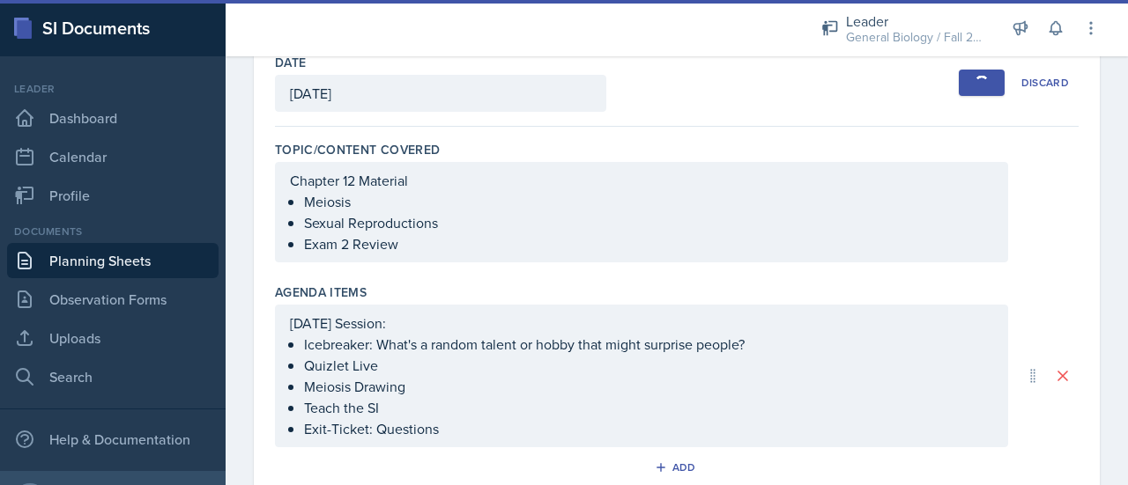
click at [450, 223] on ul "Meiosis Sexual Reproductions Exam 2 Review" at bounding box center [648, 222] width 689 height 63
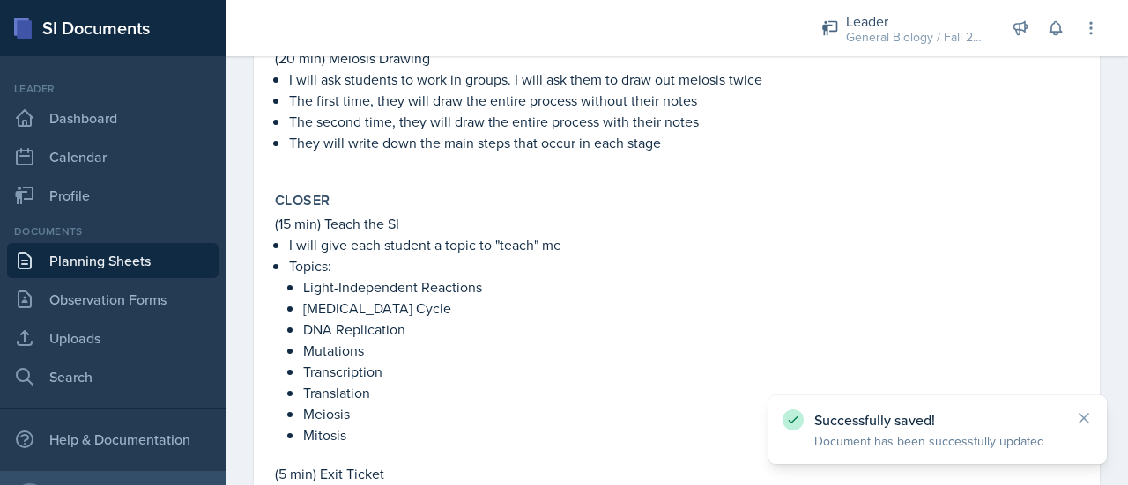
scroll to position [809, 0]
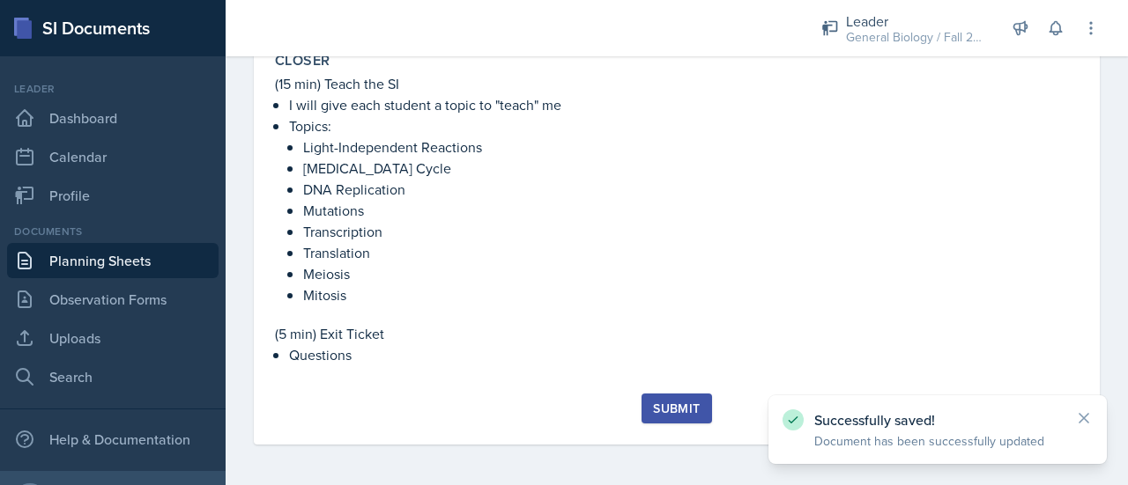
click at [663, 408] on div "Submit" at bounding box center [676, 409] width 47 height 14
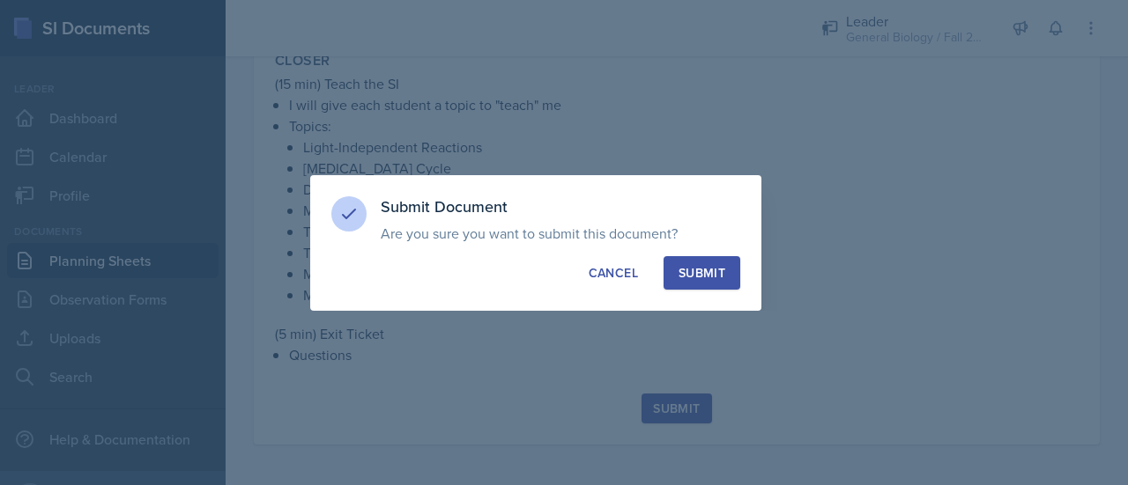
click at [701, 285] on button "Submit" at bounding box center [701, 272] width 77 height 33
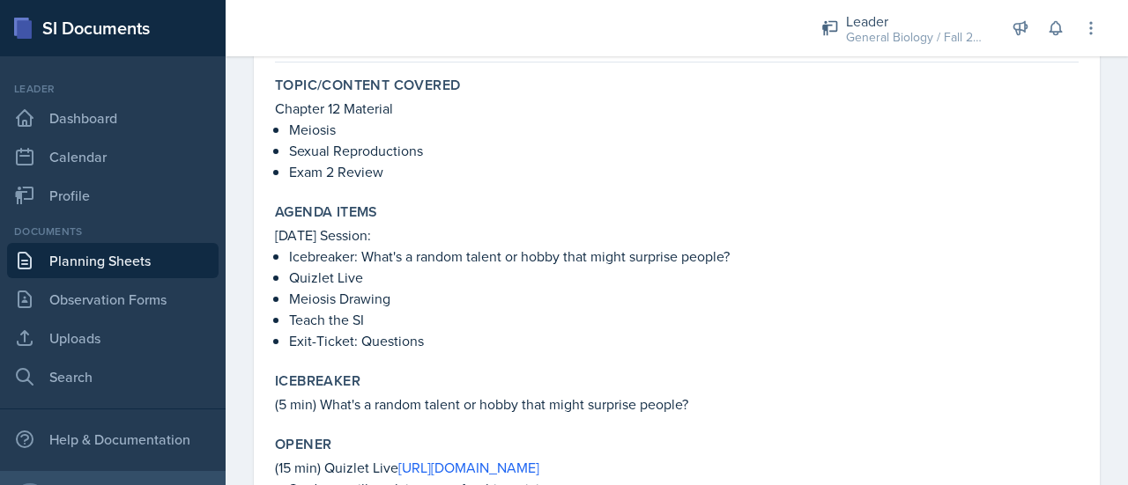
scroll to position [160, 0]
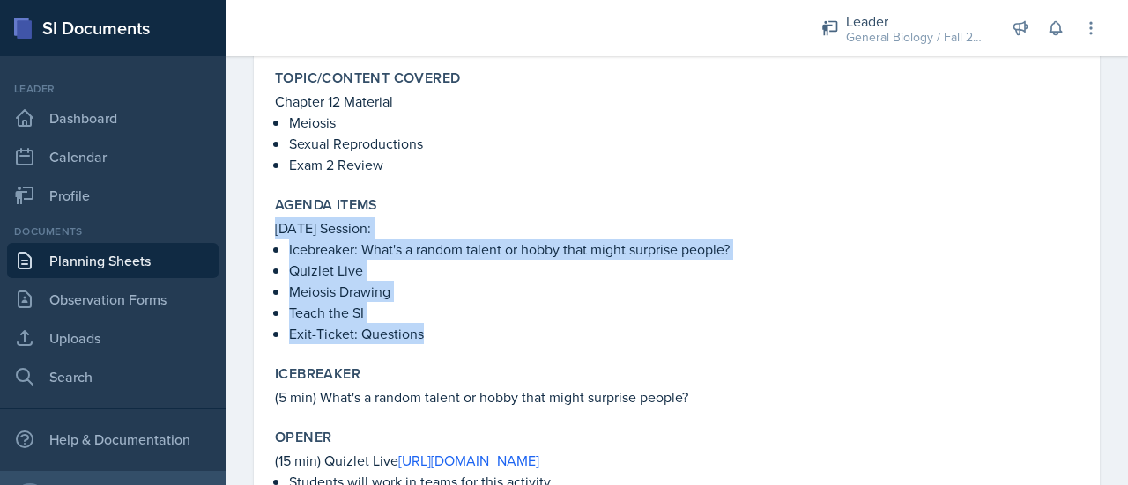
drag, startPoint x: 436, startPoint y: 336, endPoint x: 266, endPoint y: 230, distance: 200.7
copy div "10/14/25 Session: Icebreaker: What's a random talent or hobby that might surpri…"
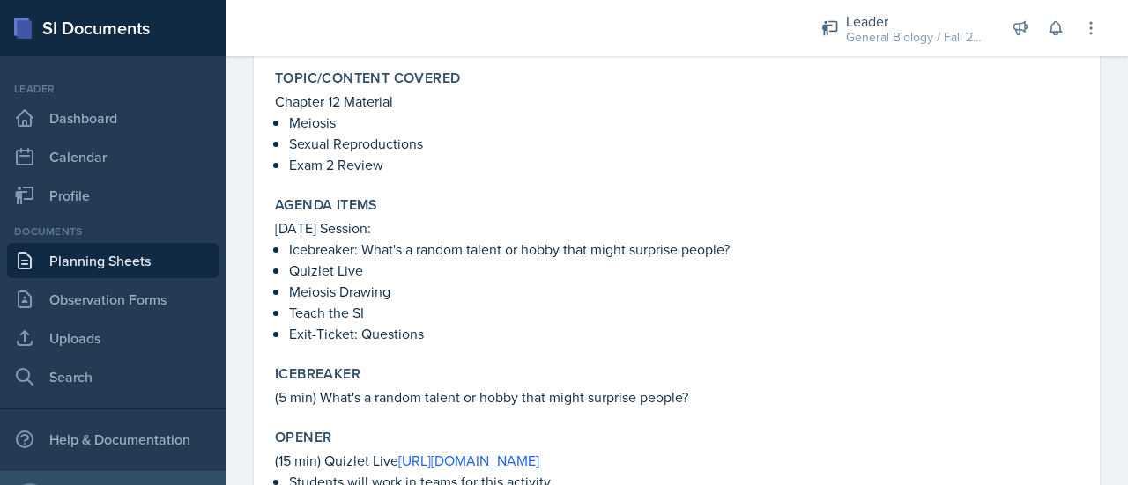
click at [526, 151] on p "Sexual Reproductions" at bounding box center [683, 143] width 789 height 21
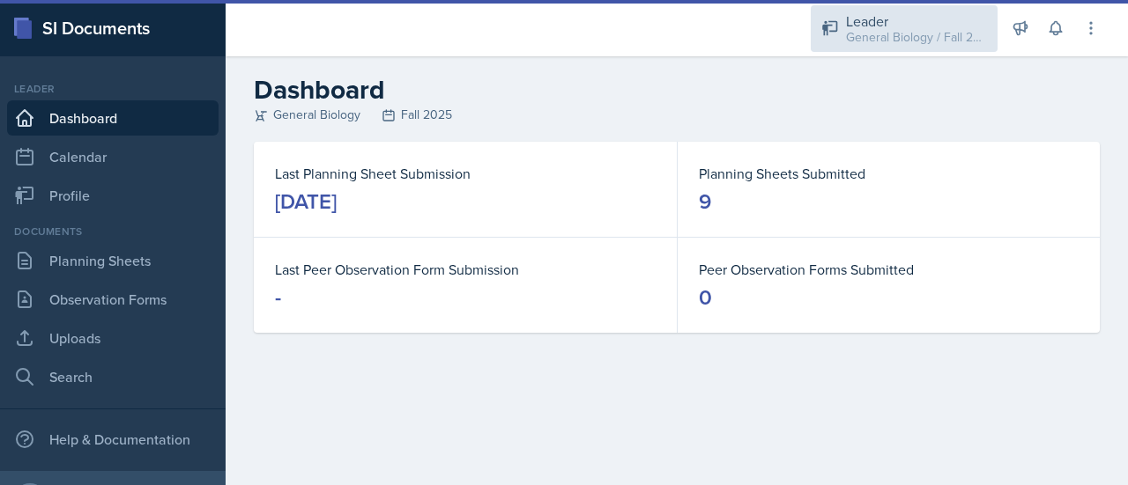
click at [891, 35] on div "General Biology / Fall 2025" at bounding box center [916, 37] width 141 height 18
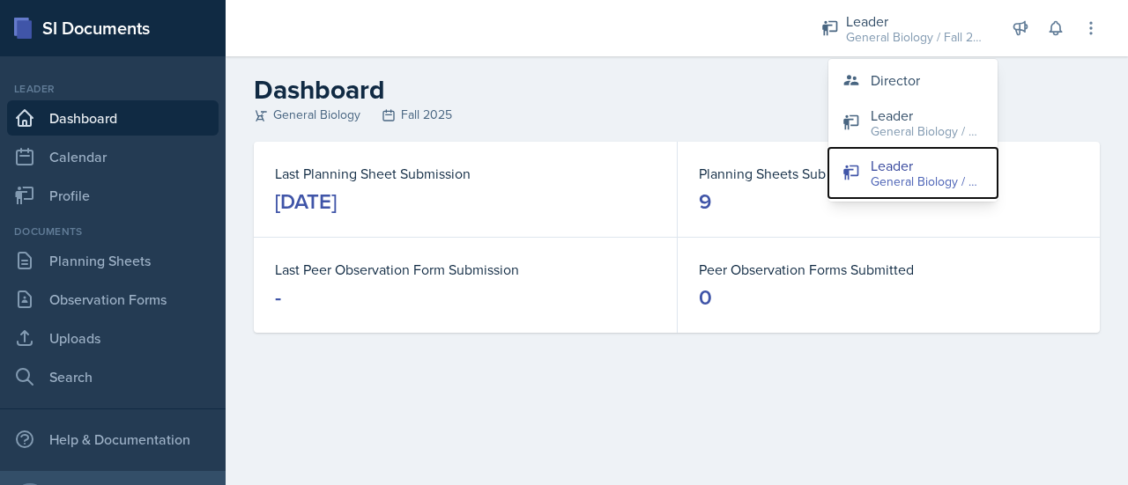
drag, startPoint x: 913, startPoint y: 175, endPoint x: 752, endPoint y: 113, distance: 172.1
click at [752, 113] on div "Leader General Biology / Fall 2025 Director Leader General Biology / Spring 202…" at bounding box center [677, 242] width 902 height 485
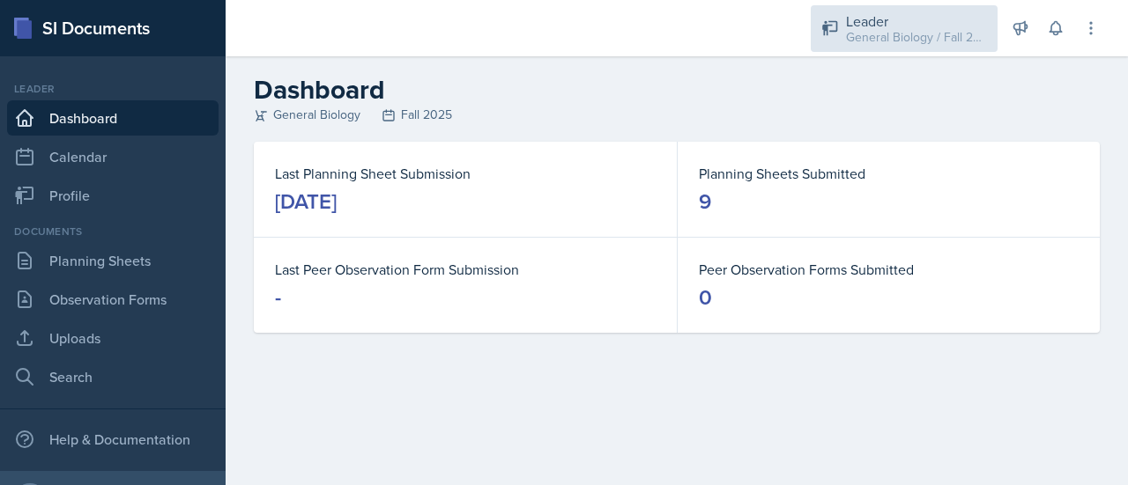
click at [869, 41] on div "General Biology / Fall 2025" at bounding box center [916, 37] width 141 height 18
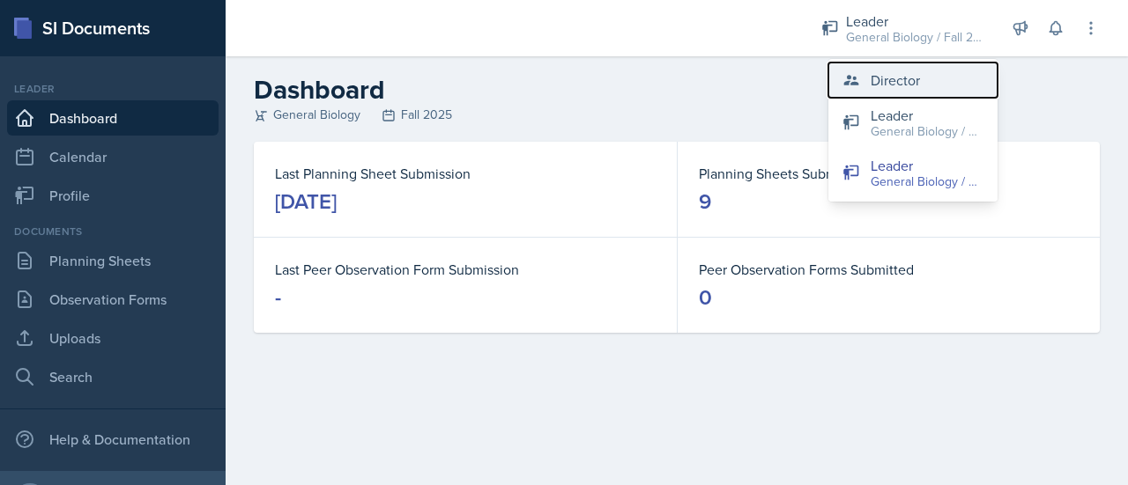
click at [873, 80] on div "Director" at bounding box center [894, 80] width 49 height 21
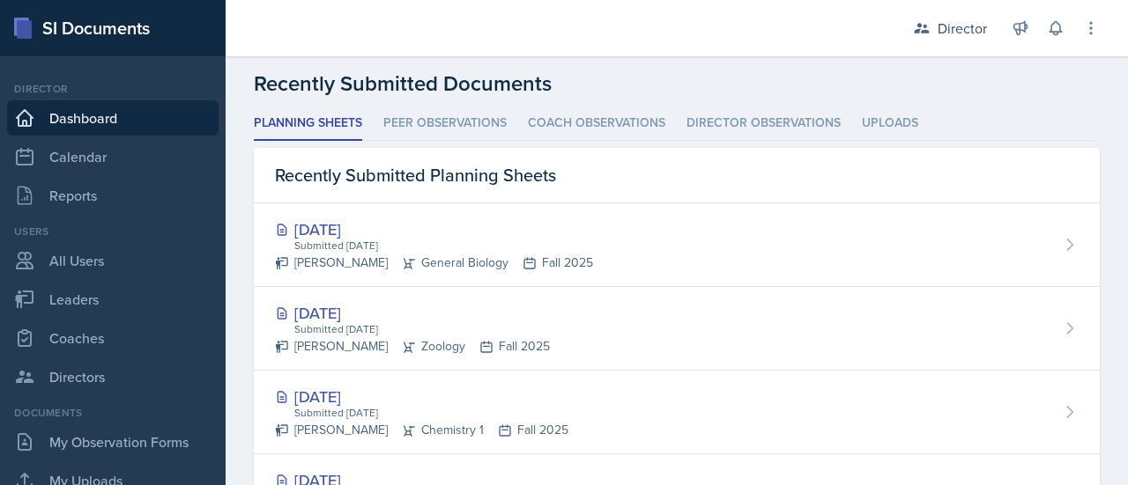
scroll to position [491, 0]
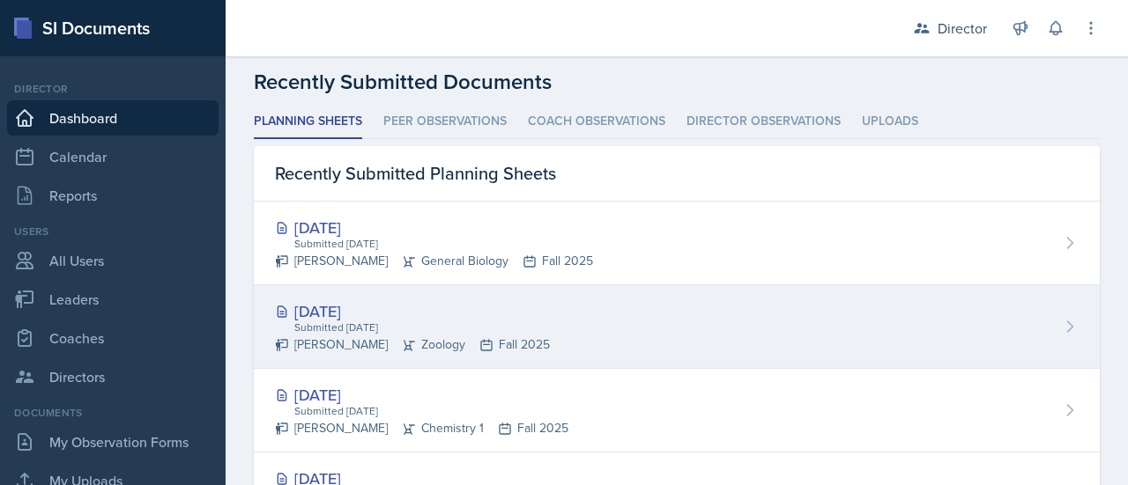
click at [434, 334] on div "Submitted [DATE]" at bounding box center [420, 328] width 257 height 16
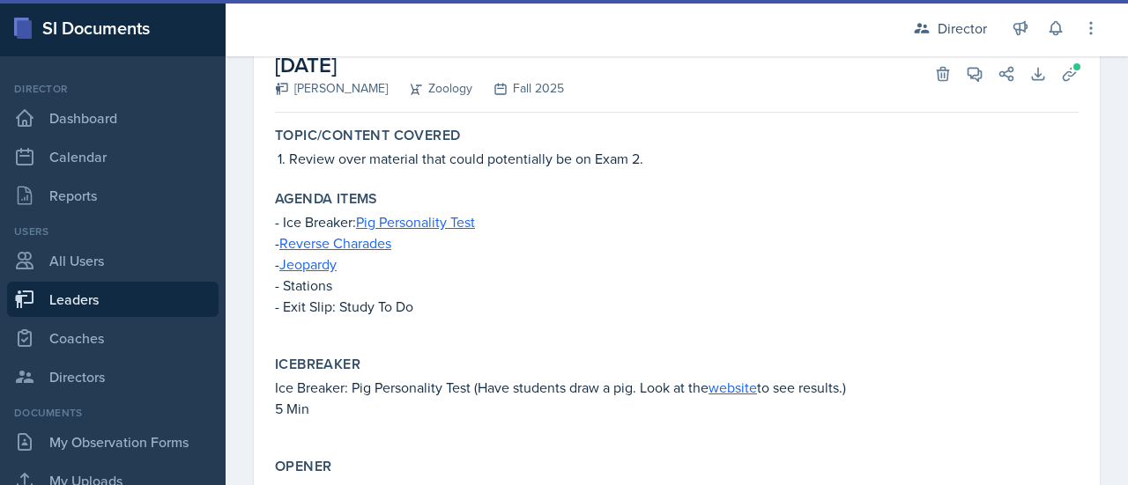
scroll to position [122, 0]
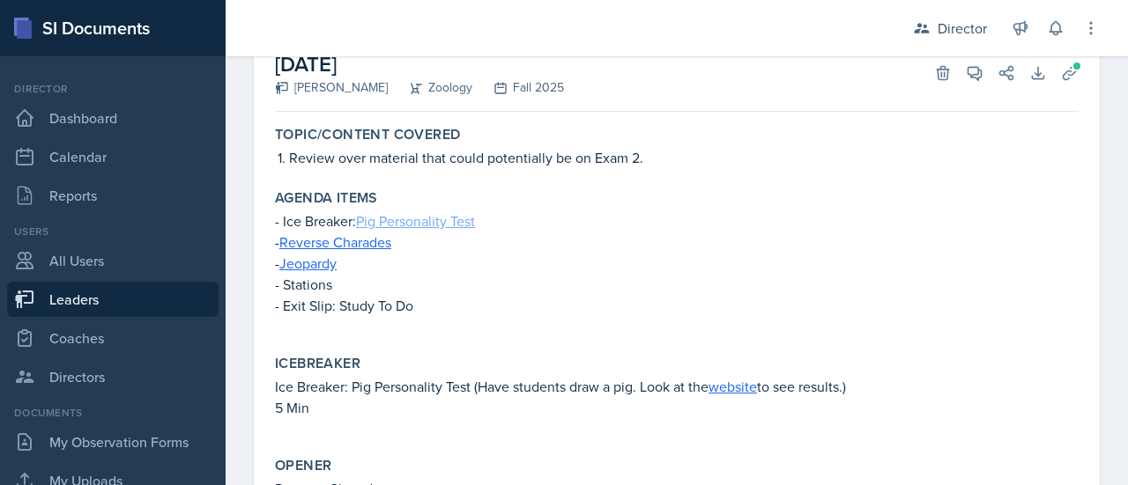
click at [403, 220] on link "Pig Personality Test" at bounding box center [415, 220] width 119 height 19
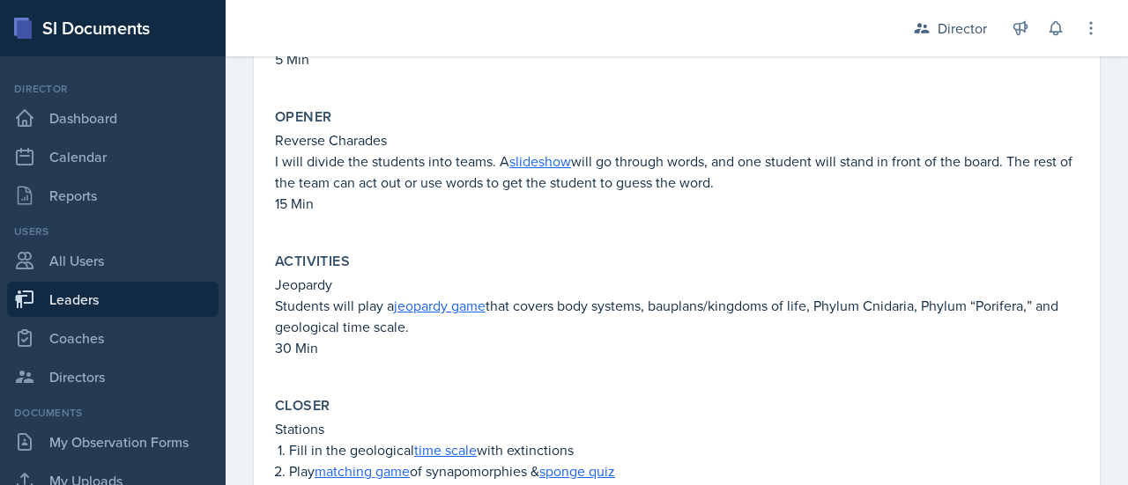
scroll to position [473, 0]
click at [568, 114] on div "Opener" at bounding box center [676, 116] width 803 height 18
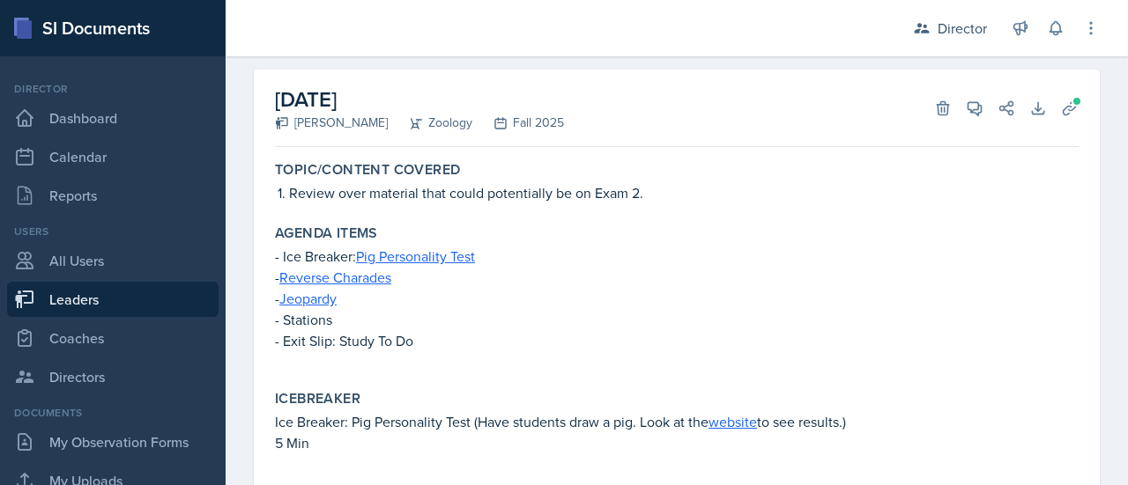
scroll to position [63, 0]
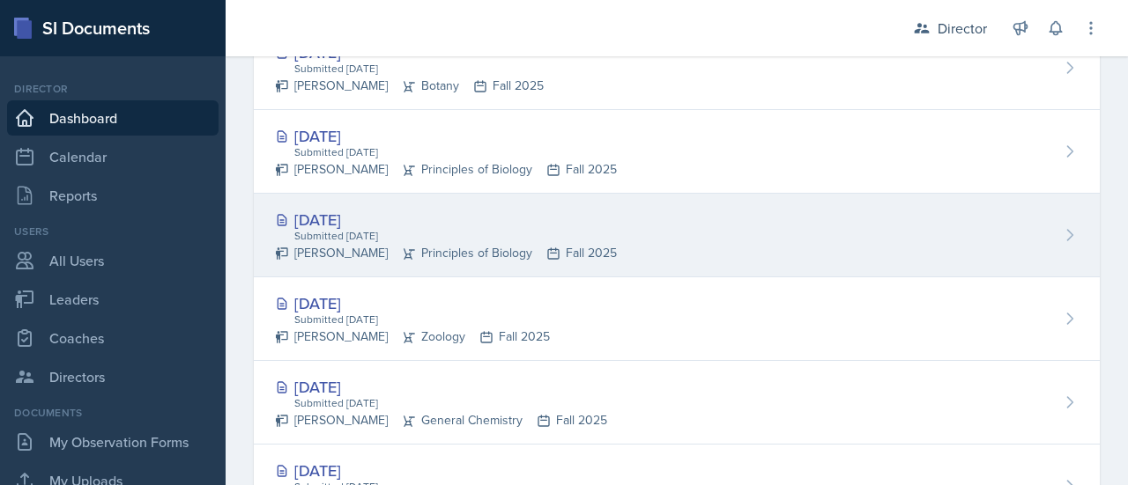
scroll to position [1001, 0]
click at [340, 211] on div "[DATE]" at bounding box center [446, 220] width 342 height 24
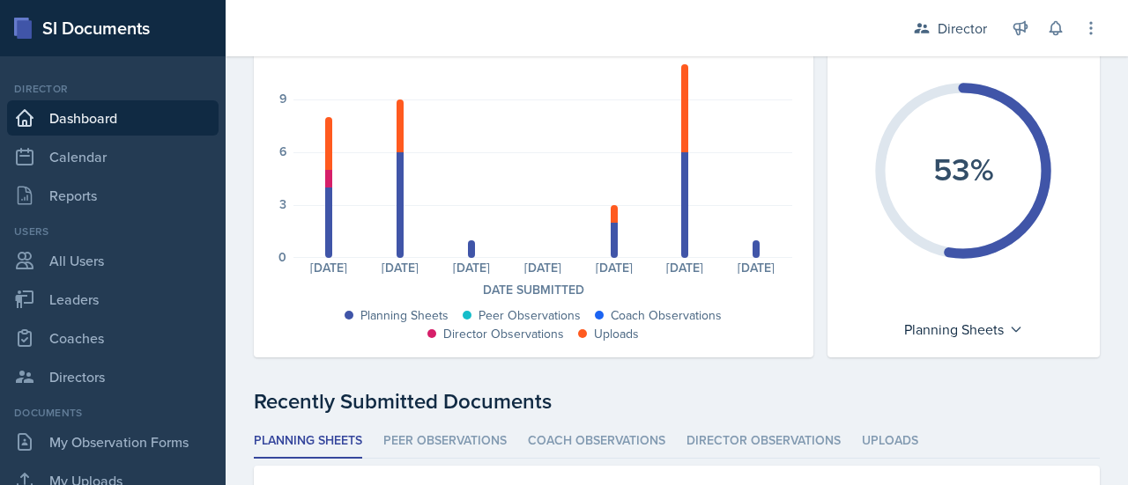
scroll to position [1082, 0]
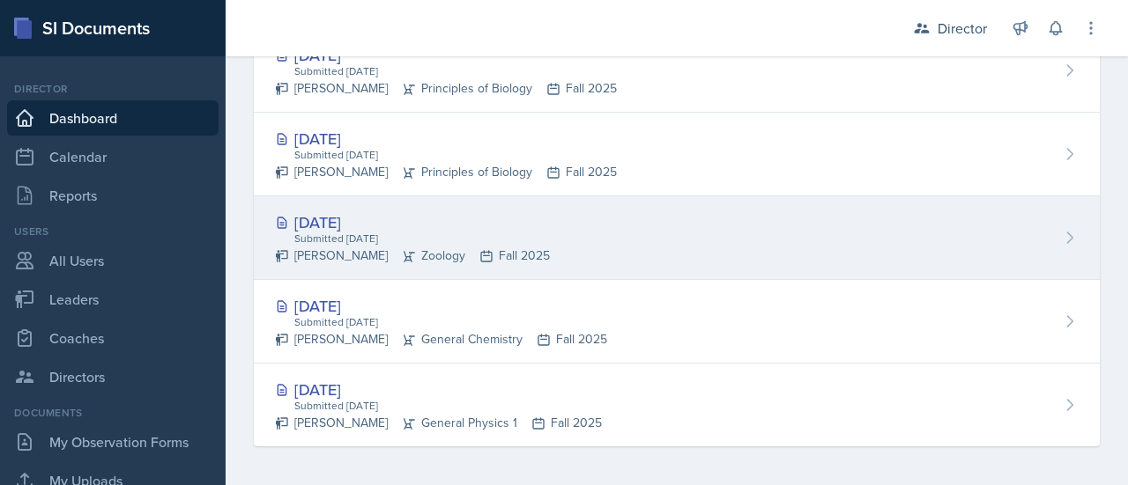
click at [311, 232] on div "Submitted [DATE]" at bounding box center [420, 239] width 257 height 16
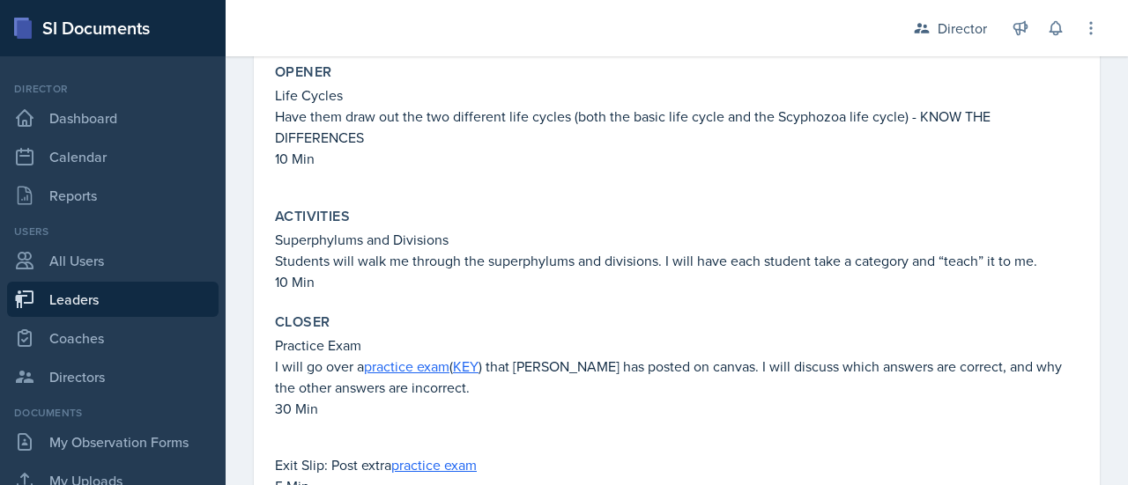
scroll to position [499, 0]
